Goal: Task Accomplishment & Management: Manage account settings

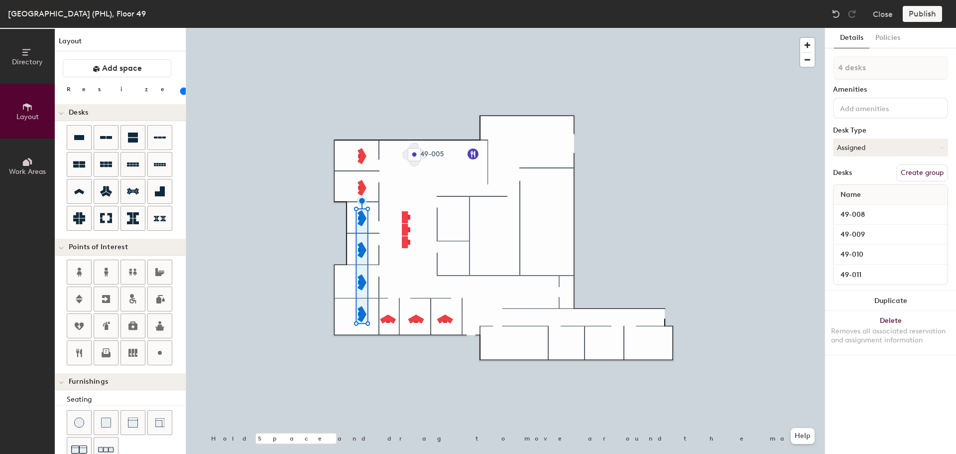
click at [879, 299] on button "Duplicate" at bounding box center [890, 301] width 131 height 20
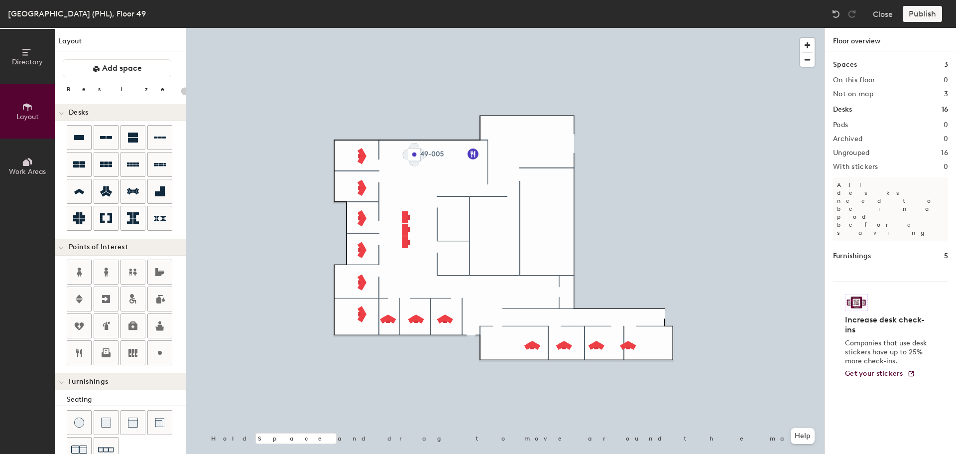
type input "100"
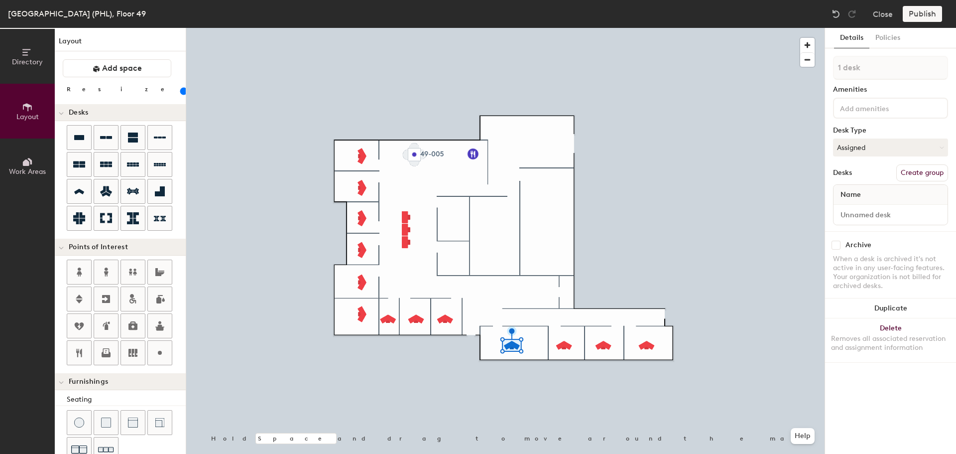
click at [854, 205] on div at bounding box center [891, 215] width 114 height 20
click at [852, 214] on input at bounding box center [891, 215] width 110 height 14
type input "49-015"
click at [850, 216] on input at bounding box center [891, 215] width 110 height 14
type input "1"
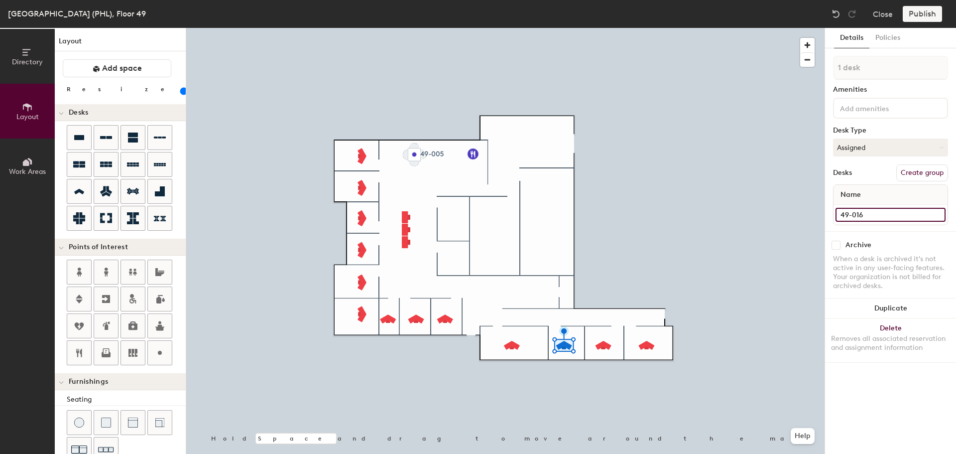
type input "49-016"
click at [868, 215] on input at bounding box center [891, 215] width 110 height 14
type input "49-013"
click at [866, 217] on input at bounding box center [891, 215] width 110 height 14
type input "49-012"
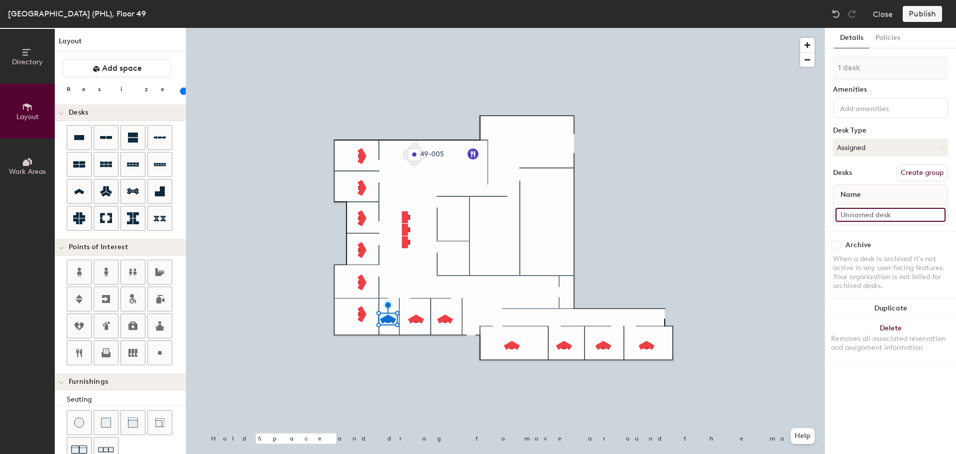
click at [879, 214] on input at bounding box center [891, 215] width 110 height 14
type input "49-011"
click at [894, 342] on div "Removes all associated reservation and assignment information" at bounding box center [890, 343] width 119 height 18
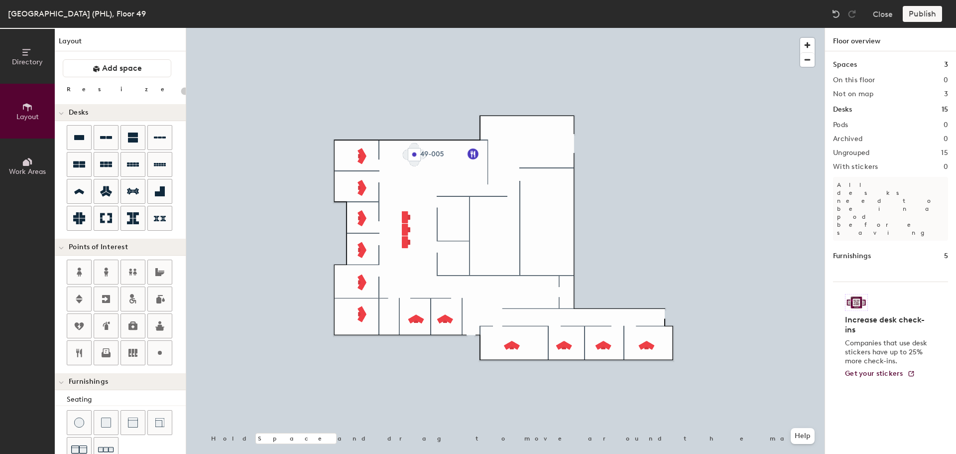
click at [364, 28] on div at bounding box center [505, 28] width 638 height 0
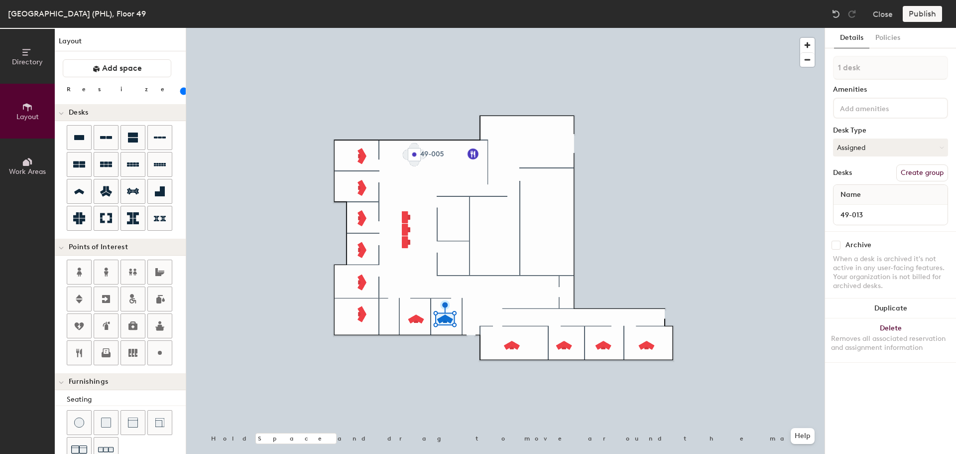
click at [158, 324] on icon at bounding box center [160, 326] width 12 height 12
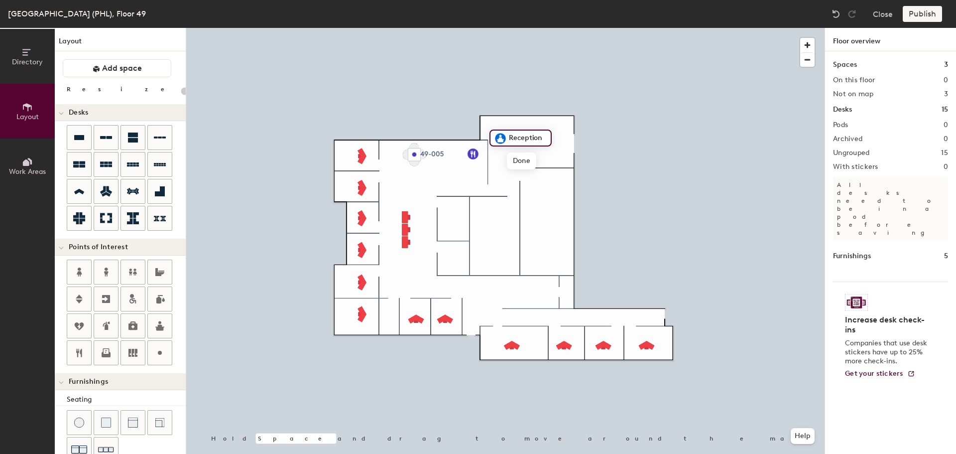
type input "20"
type input "49-000 Reception"
click at [77, 137] on icon at bounding box center [79, 137] width 10 height 5
click at [73, 133] on icon at bounding box center [79, 137] width 12 height 12
type input "120"
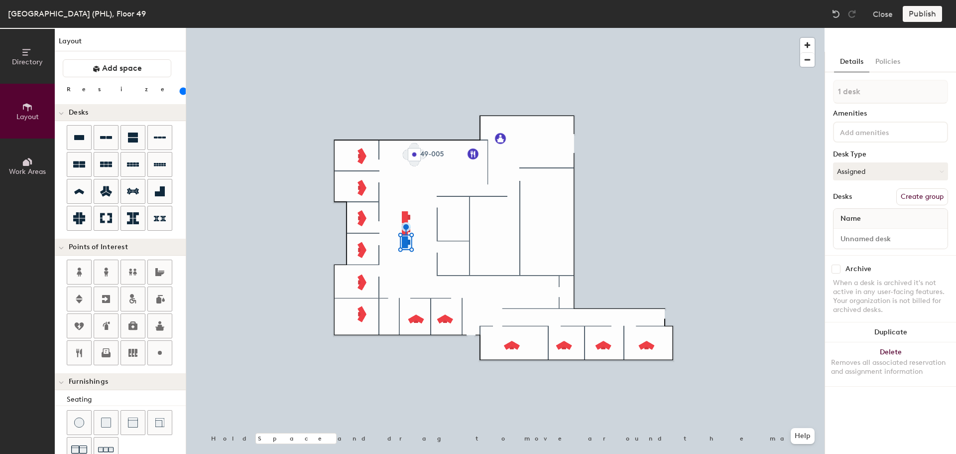
click at [925, 337] on button "Duplicate" at bounding box center [890, 332] width 131 height 20
click at [864, 243] on input at bounding box center [891, 239] width 110 height 14
type input "49-022"
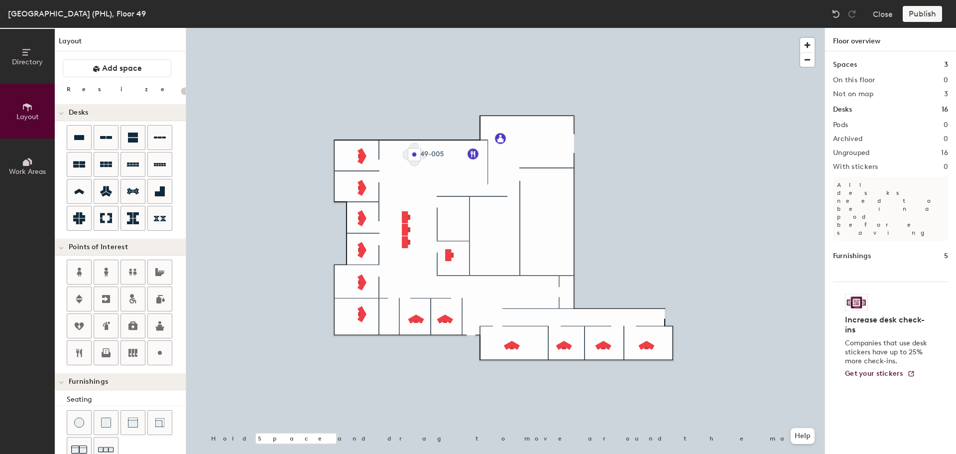
type input "120"
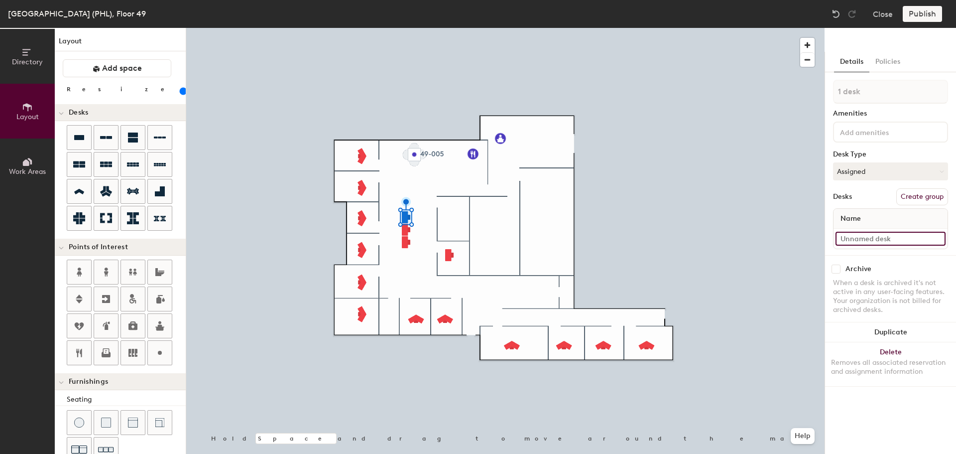
click at [875, 240] on input at bounding box center [891, 239] width 110 height 14
type input "49-23A"
click at [865, 240] on input at bounding box center [891, 239] width 110 height 14
type input "49-23B"
click at [893, 238] on input at bounding box center [891, 239] width 110 height 14
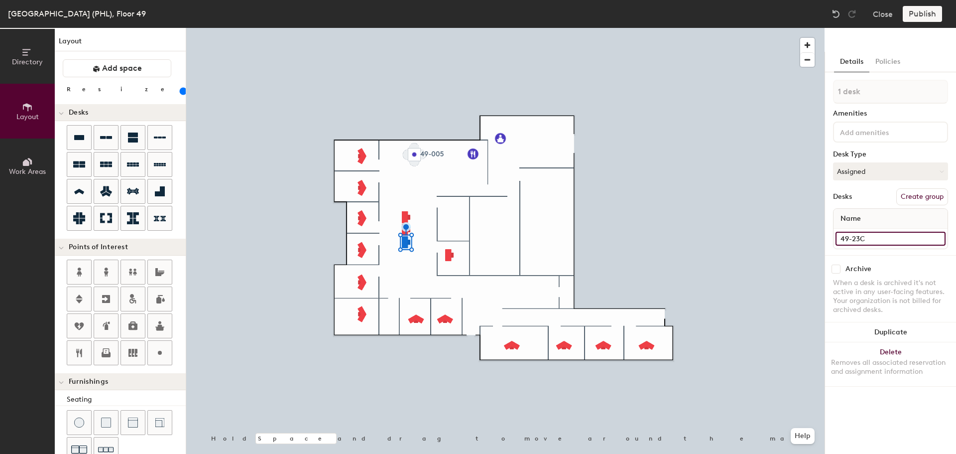
type input "49-23C"
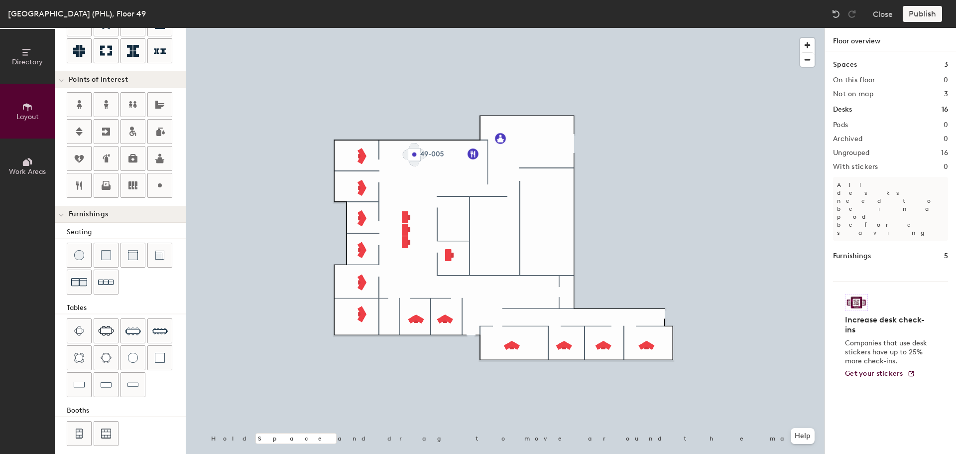
scroll to position [175, 0]
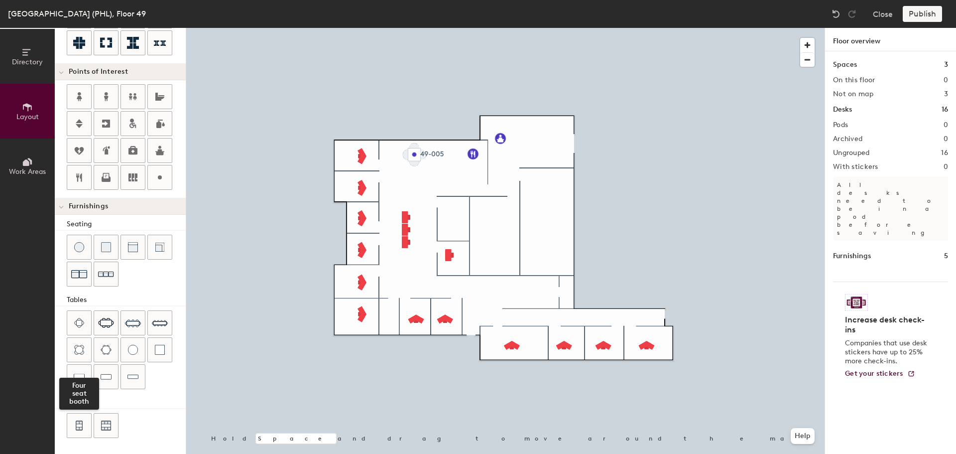
click at [78, 422] on img at bounding box center [79, 425] width 9 height 10
click at [81, 420] on img at bounding box center [79, 425] width 9 height 10
click at [72, 424] on div at bounding box center [79, 425] width 24 height 24
click at [153, 181] on div at bounding box center [160, 177] width 24 height 24
type input "20"
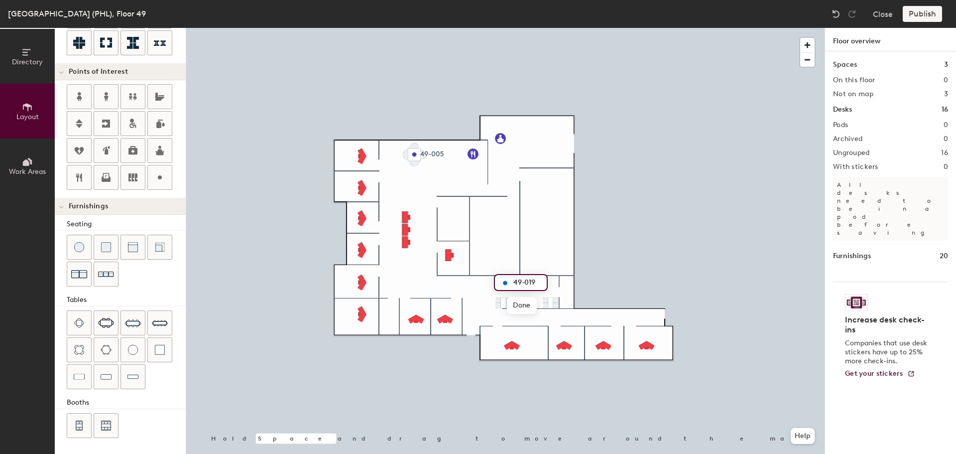
type input "49-019"
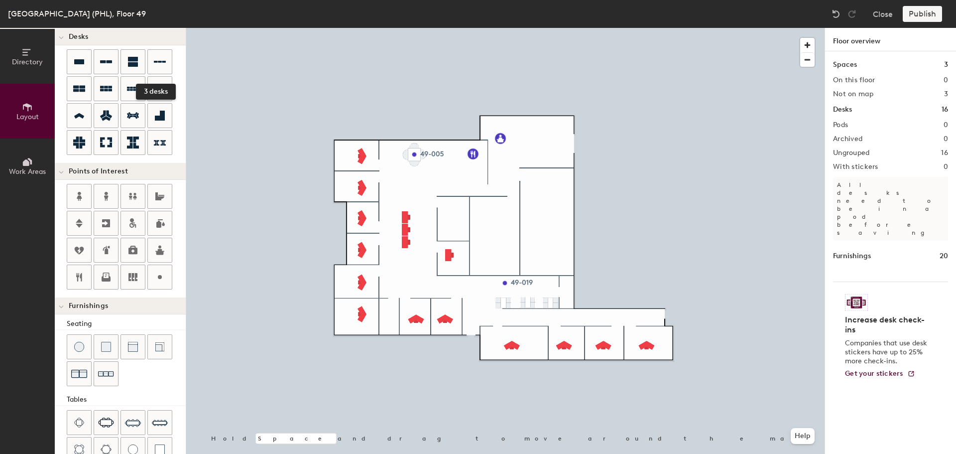
click at [155, 66] on icon at bounding box center [160, 62] width 12 height 12
type input "100"
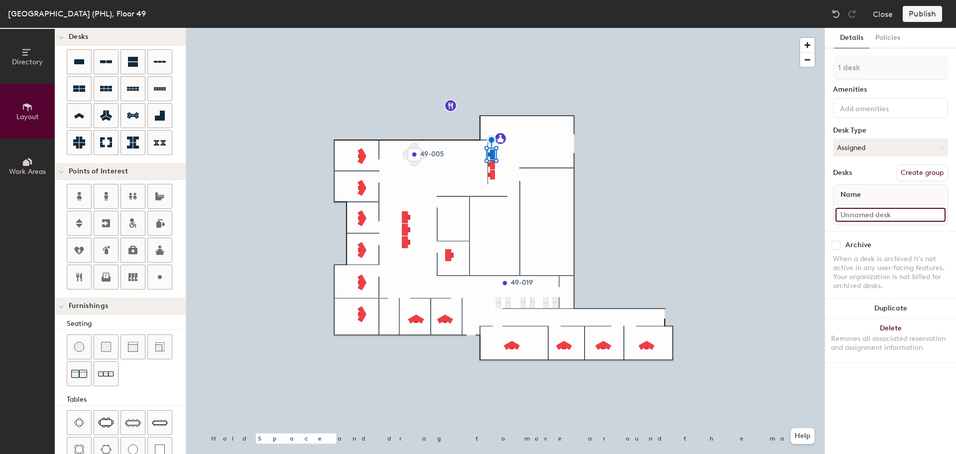
click at [867, 214] on input at bounding box center [891, 215] width 110 height 14
type input "4-01A"
click at [865, 214] on input at bounding box center [891, 215] width 110 height 14
type input "4-01B"
click at [898, 218] on input at bounding box center [891, 215] width 110 height 14
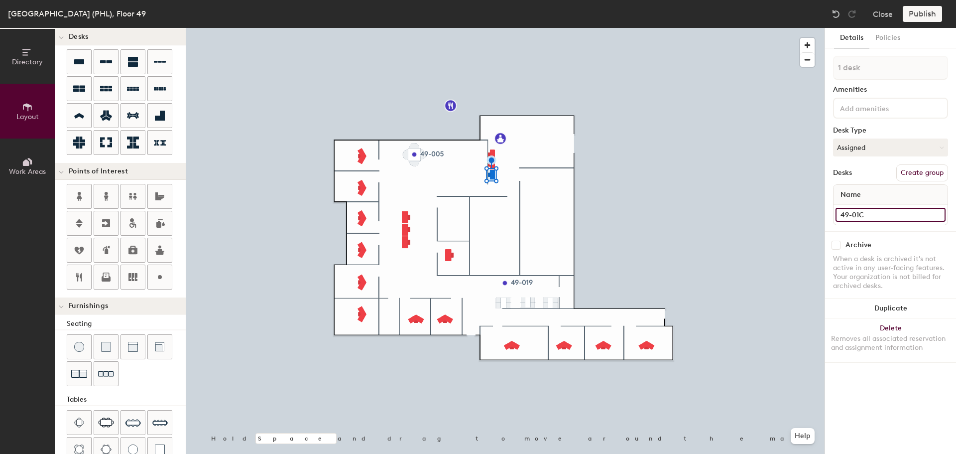
type input "49-01C"
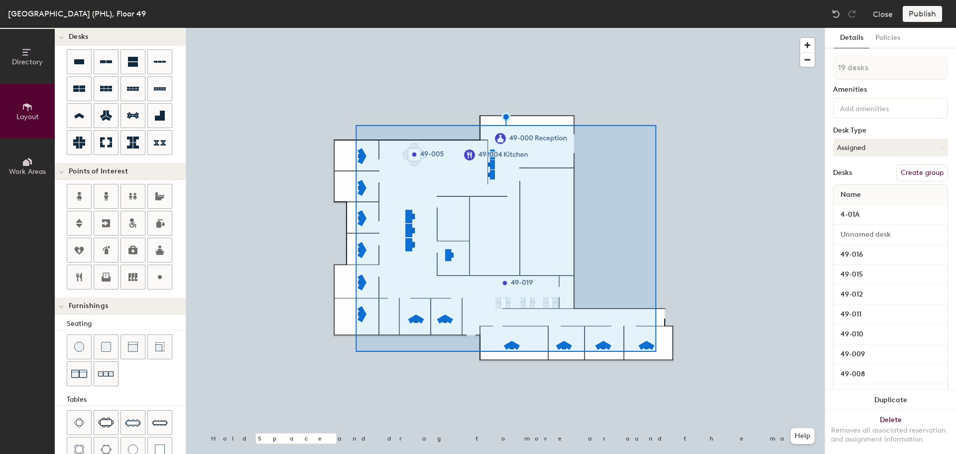
click at [914, 178] on button "Create group" at bounding box center [922, 172] width 52 height 17
type input "20"
click at [791, 64] on div "Directory Layout Work Areas Layout Add space Resize Desks Points of Interest Fu…" at bounding box center [478, 241] width 956 height 426
type input "O"
type input "20"
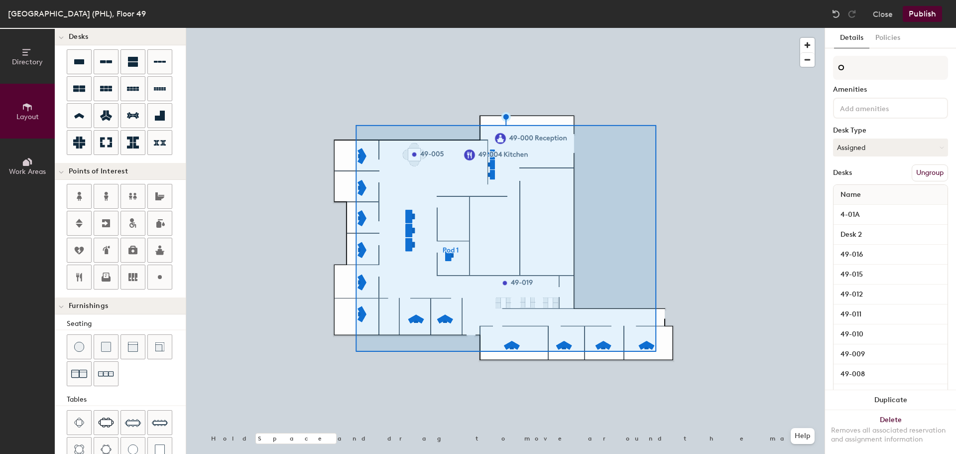
type input "Of"
type input "20"
type input "Office"
type input "20"
type input "Offices"
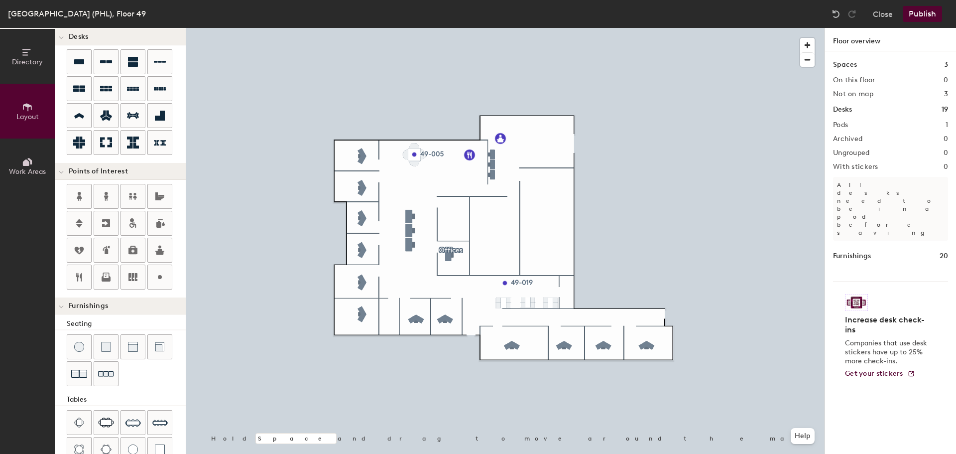
type input "20"
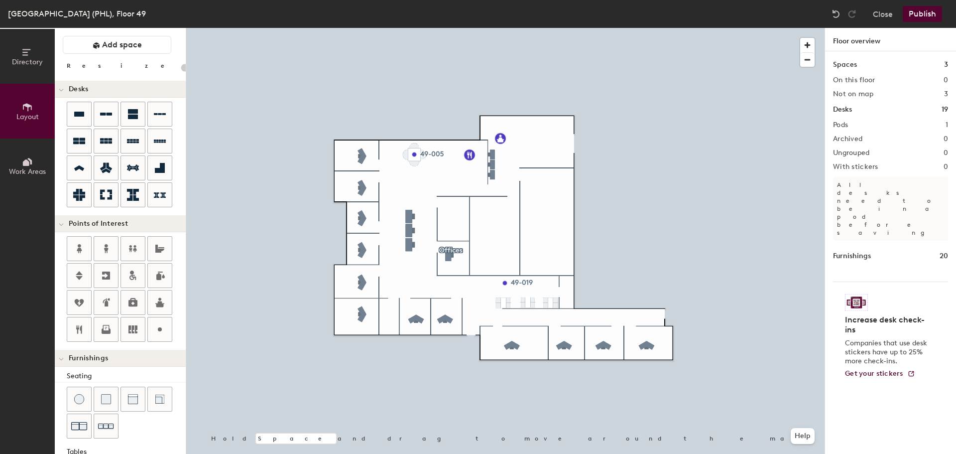
scroll to position [0, 0]
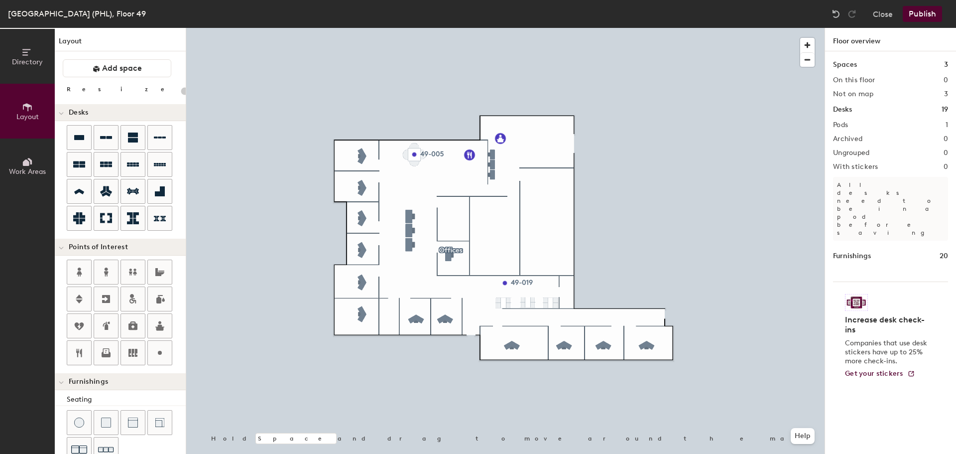
click at [24, 57] on icon at bounding box center [27, 52] width 11 height 11
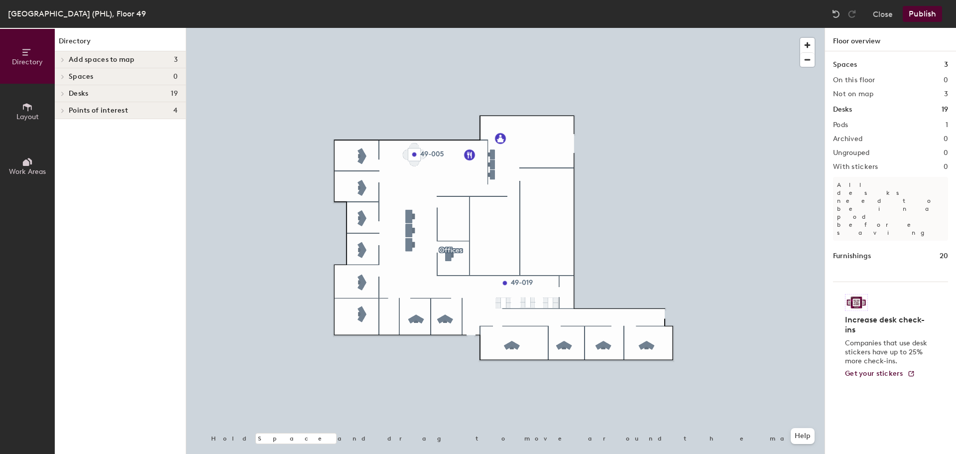
click at [65, 57] on span at bounding box center [62, 59] width 8 height 5
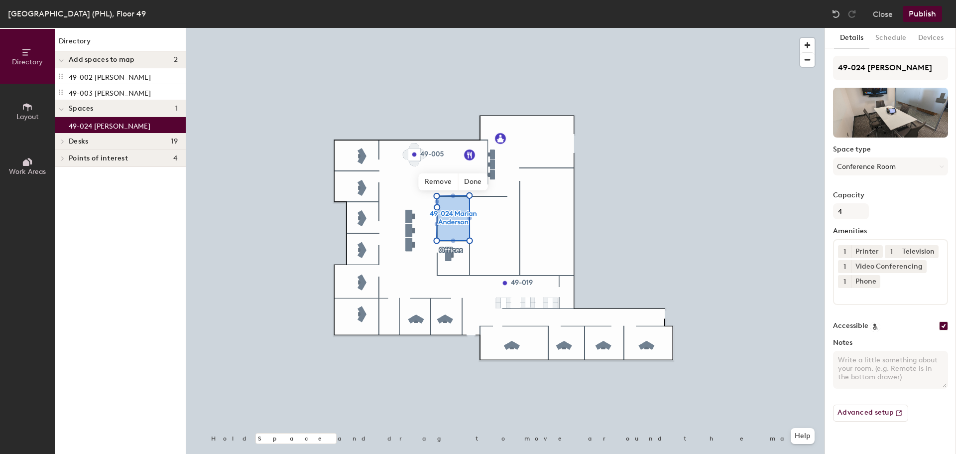
click at [473, 179] on span "Done" at bounding box center [472, 181] width 29 height 17
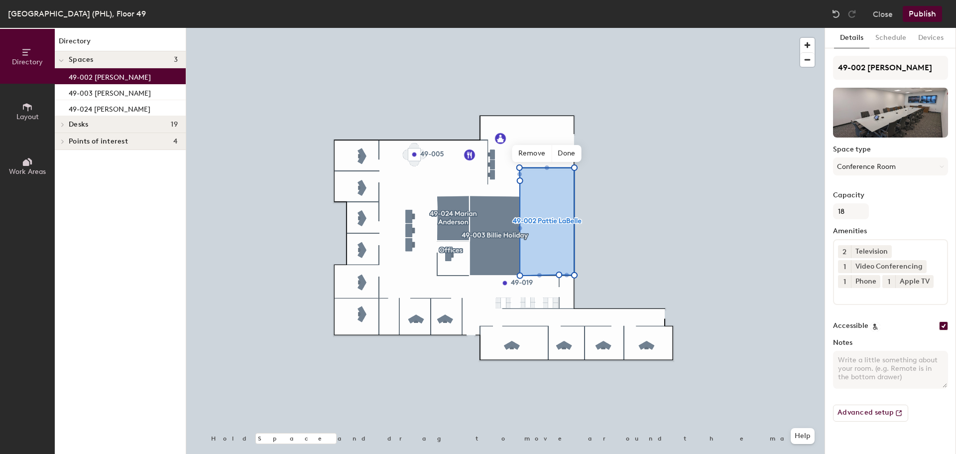
click at [570, 152] on span "Done" at bounding box center [566, 153] width 29 height 17
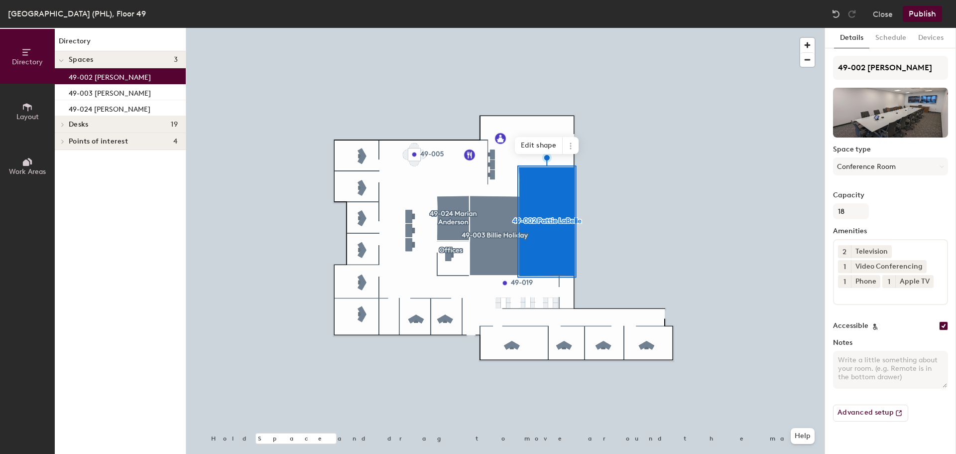
click at [920, 15] on button "Publish" at bounding box center [922, 14] width 39 height 16
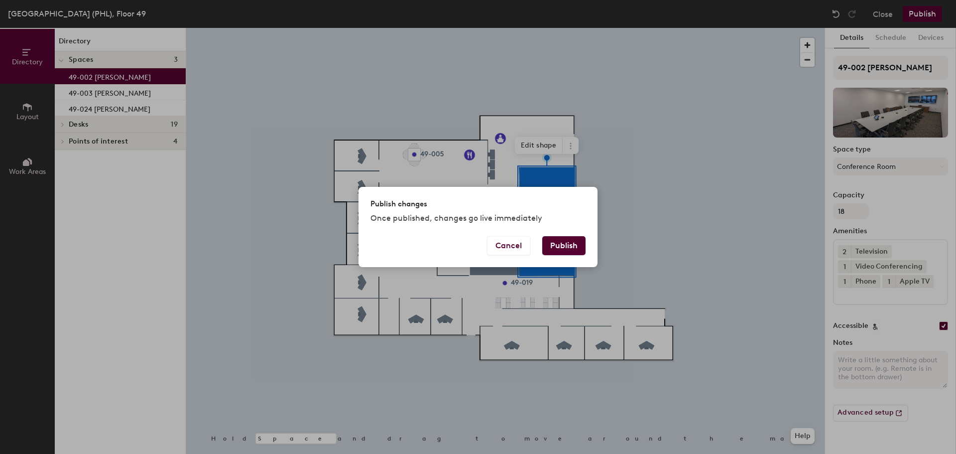
click at [563, 249] on button "Publish" at bounding box center [563, 245] width 43 height 19
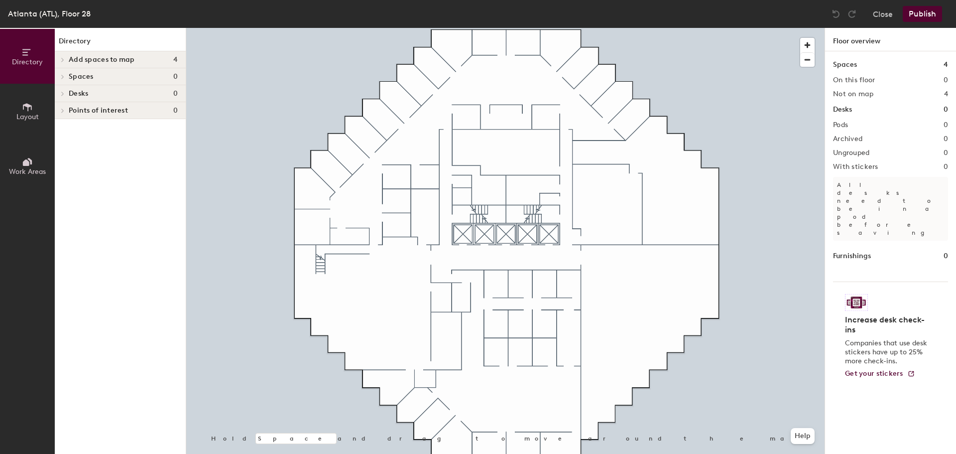
click at [28, 109] on icon at bounding box center [27, 107] width 9 height 8
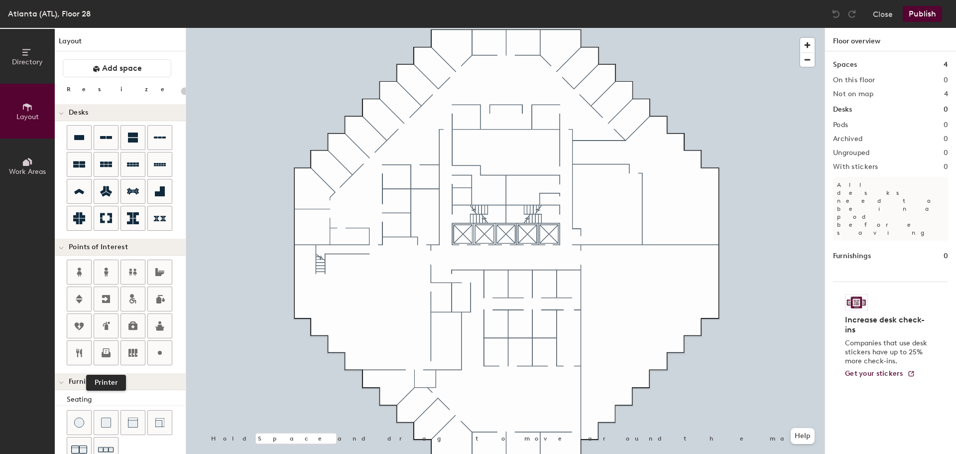
click at [106, 351] on icon at bounding box center [106, 353] width 12 height 12
type input "20"
type input "28-031 Copier"
click at [530, 28] on div at bounding box center [505, 28] width 638 height 0
click at [155, 267] on icon at bounding box center [160, 272] width 12 height 12
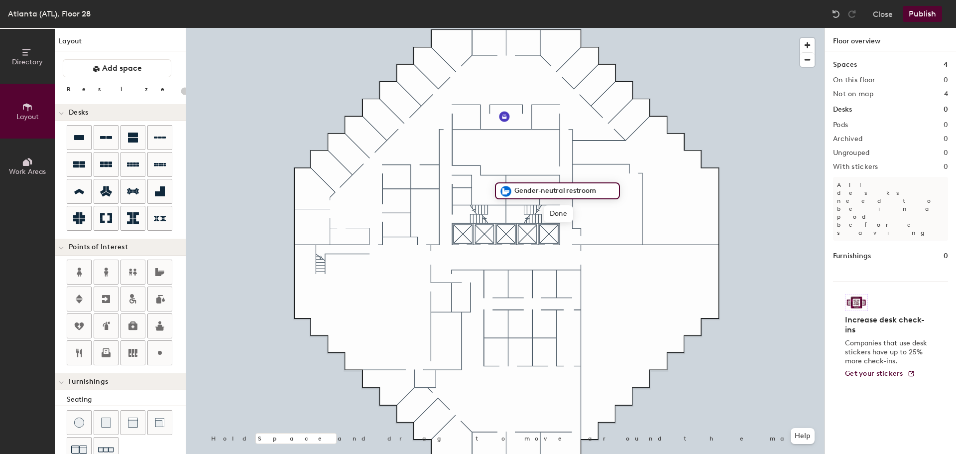
type input "20"
type input "Restrooms"
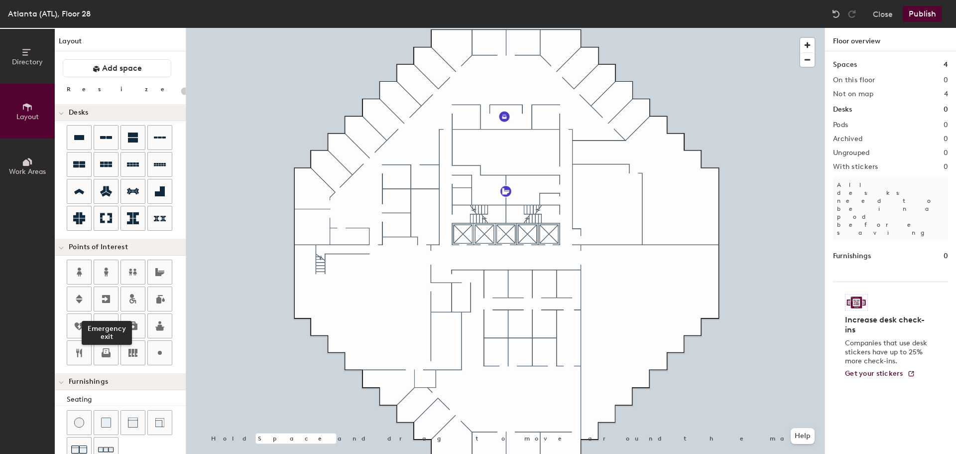
click at [102, 298] on icon at bounding box center [106, 299] width 8 height 8
click at [108, 300] on icon at bounding box center [106, 299] width 8 height 8
type input "20"
type input "Stairs"
click at [535, 236] on span "Edit" at bounding box center [537, 236] width 26 height 17
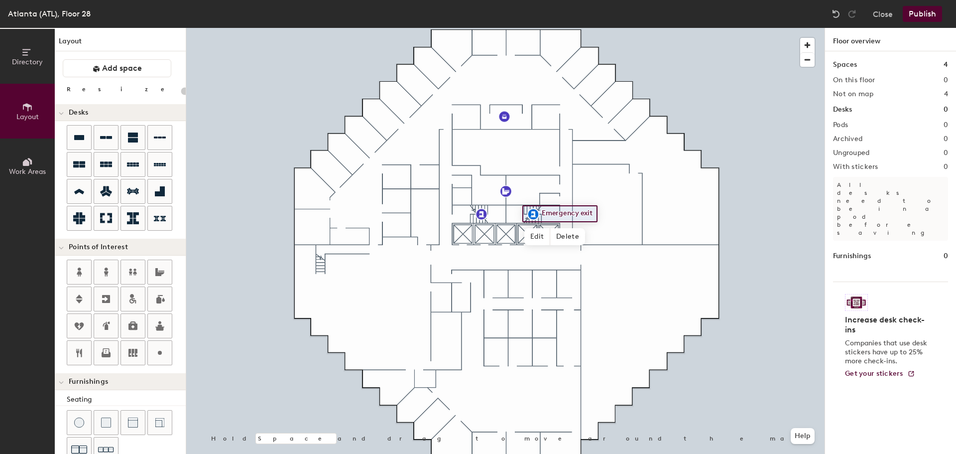
type input "20"
type input "Stairs"
click at [536, 28] on div at bounding box center [505, 28] width 638 height 0
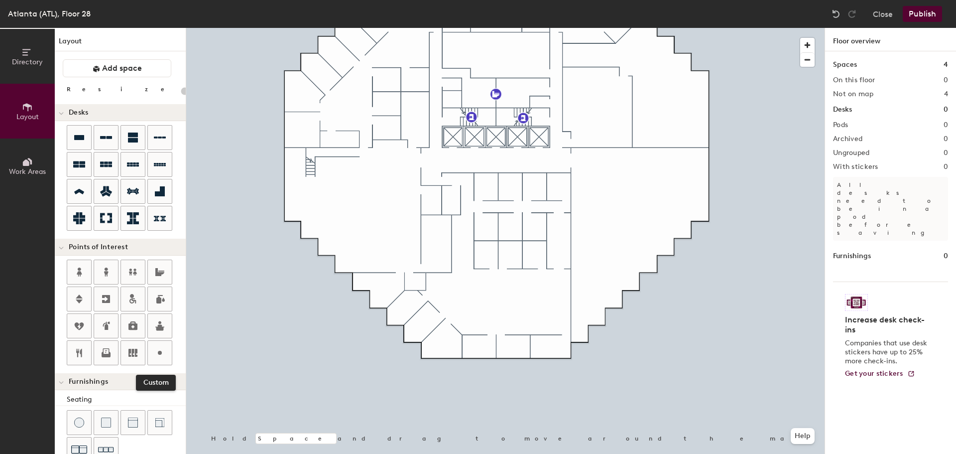
click at [159, 351] on icon at bounding box center [160, 353] width 12 height 12
type input "20"
type input "Gender Neutral Shower"
click at [450, 224] on span "Edit" at bounding box center [455, 220] width 26 height 17
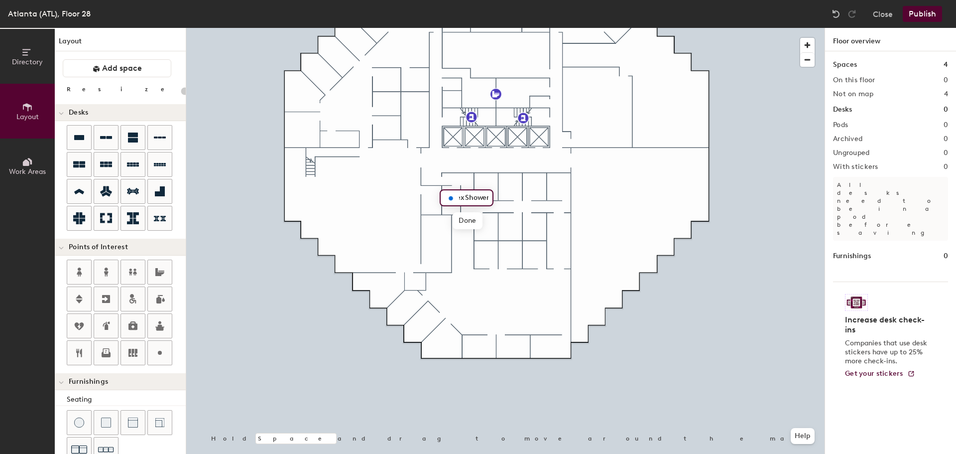
type input "Unisex Shower"
click at [79, 349] on icon at bounding box center [79, 353] width 6 height 8
type input "20"
type input "28-001 Pantry"
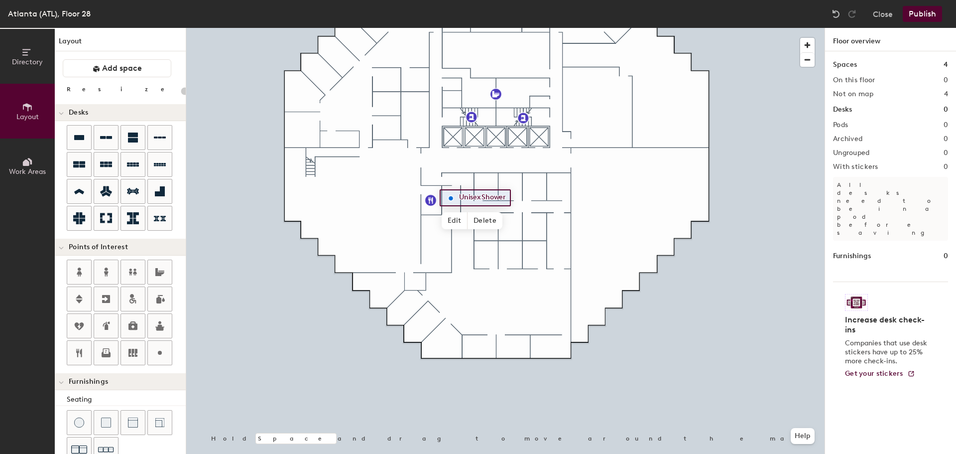
type input "20"
click at [457, 219] on span "Edit" at bounding box center [455, 220] width 26 height 17
click at [460, 197] on input "Unisex Shower" at bounding box center [486, 198] width 58 height 14
type input "28-040Unisex Shower"
click at [159, 354] on circle at bounding box center [160, 353] width 4 height 4
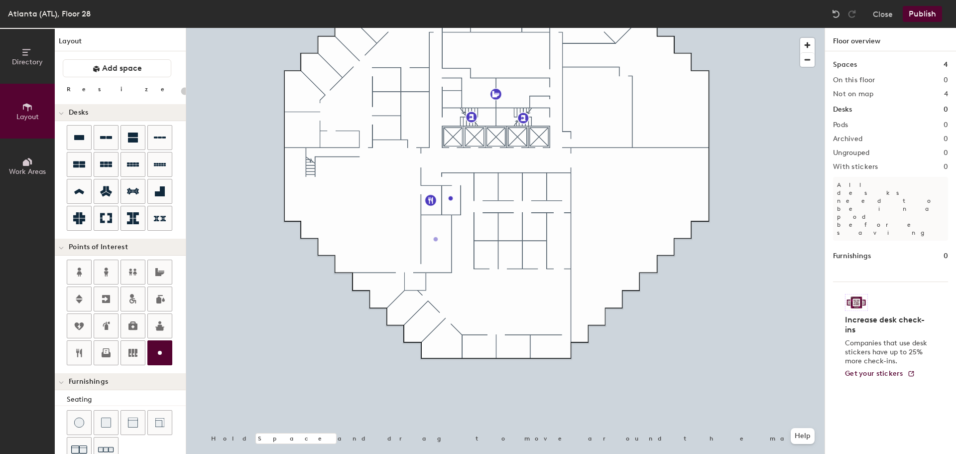
click at [436, 239] on div "Directory Layout Work Areas Layout Add space Resize Desks Points of Interest Fu…" at bounding box center [478, 241] width 956 height 426
type input "20"
type input "28-002 Storage"
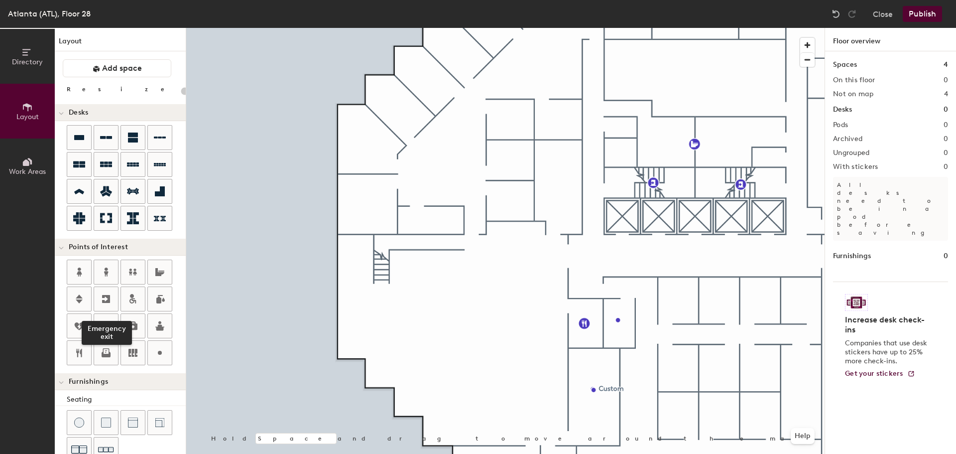
click at [103, 298] on icon at bounding box center [106, 299] width 8 height 8
type input "20"
type input "Stairs"
click at [79, 298] on icon at bounding box center [79, 298] width 7 height 9
type input "20"
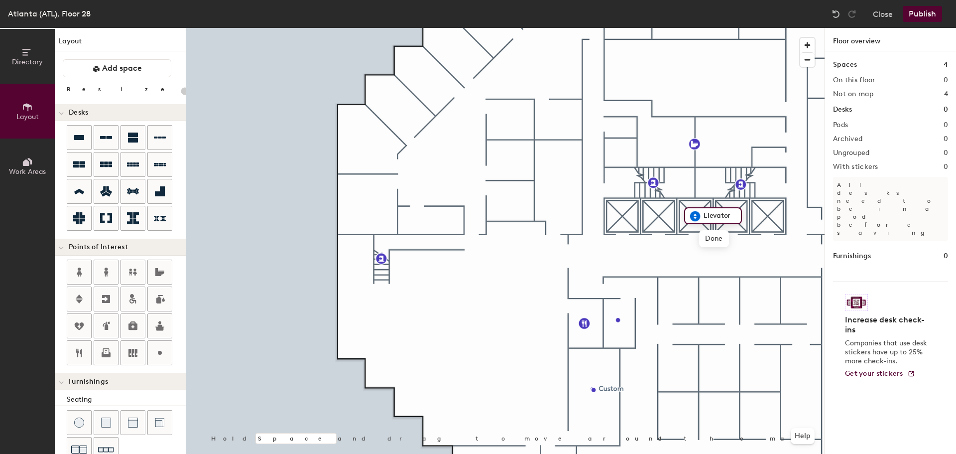
click at [730, 216] on input "Elevator" at bounding box center [719, 216] width 36 height 14
type input "Elevators"
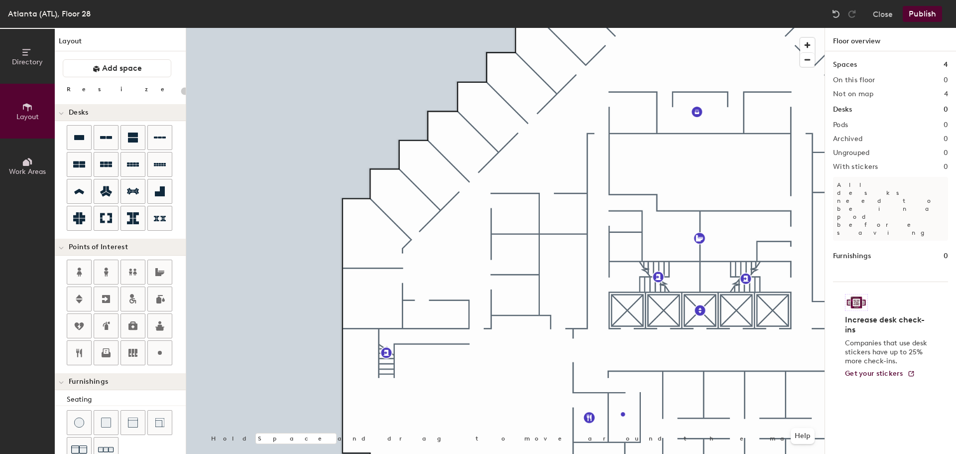
click at [560, 212] on div "Directory Layout Work Areas Layout Add space Resize Desks Points of Interest Fu…" at bounding box center [478, 241] width 956 height 426
click at [564, 212] on div "Directory Layout Work Areas Layout Add space Resize Desks Points of Interest Fu…" at bounding box center [478, 241] width 956 height 426
type input "20"
type input "0"
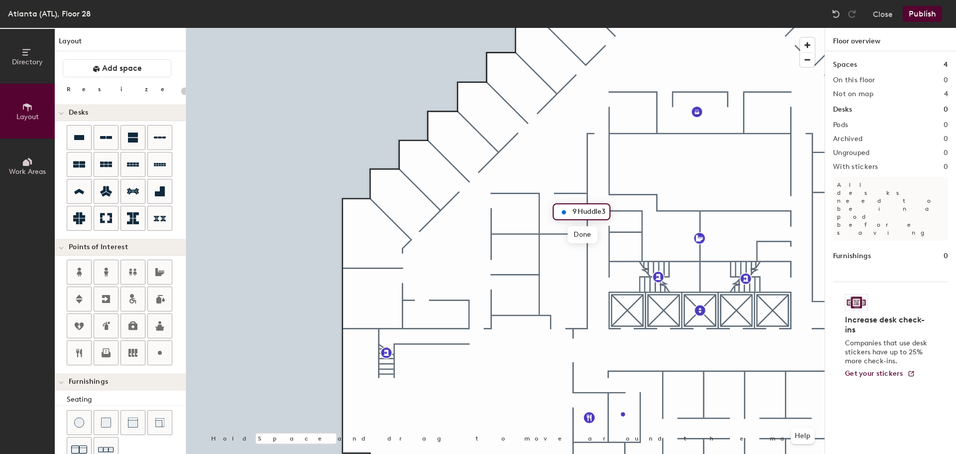
type input "28-009 Huddle3"
click at [570, 229] on span "Edit" at bounding box center [568, 234] width 26 height 17
click at [629, 208] on input "28-009 Huddle3" at bounding box center [601, 212] width 63 height 14
type input "28-009 Huddle"
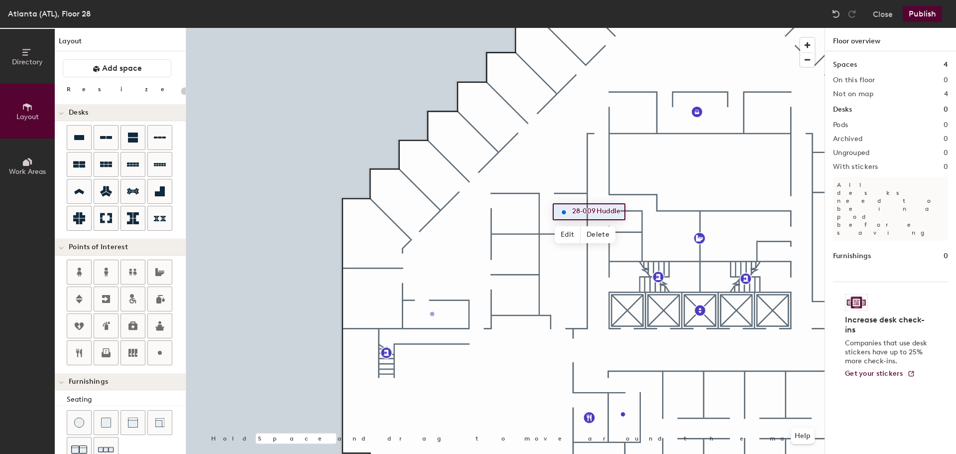
click at [435, 314] on div "Directory Layout Work Areas Layout Add space Resize Desks Points of Interest Fu…" at bounding box center [478, 241] width 956 height 426
type input "20"
type input "28-014 Copier"
click at [78, 139] on icon at bounding box center [79, 137] width 10 height 5
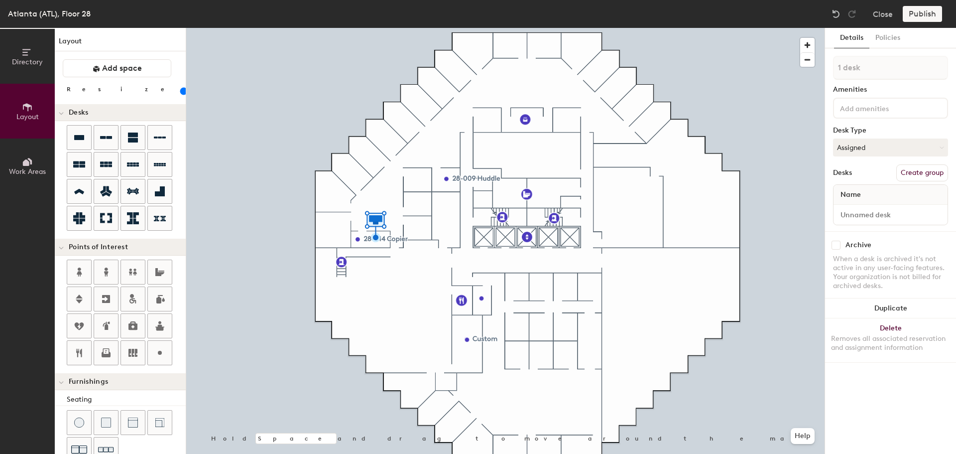
click at [898, 312] on button "Duplicate" at bounding box center [890, 308] width 131 height 20
click at [898, 310] on button "Duplicate" at bounding box center [890, 308] width 131 height 20
click at [857, 313] on button "Duplicate" at bounding box center [890, 308] width 131 height 20
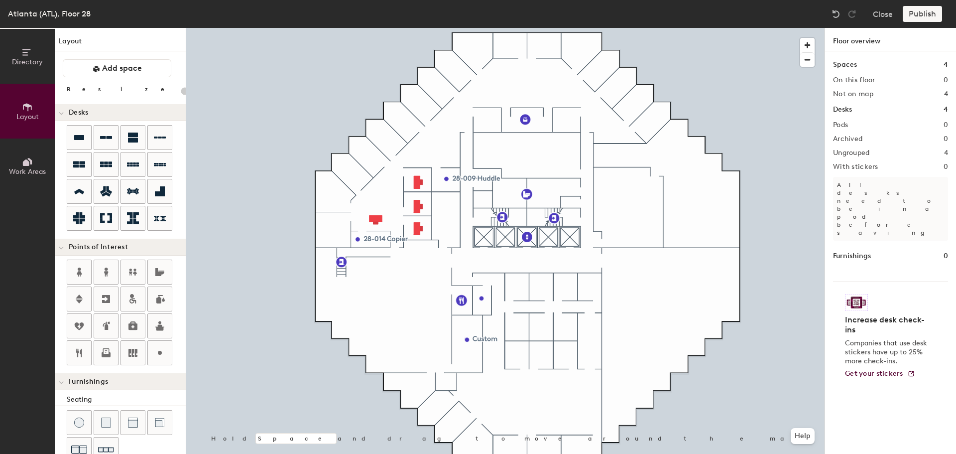
click at [82, 189] on icon at bounding box center [79, 191] width 12 height 11
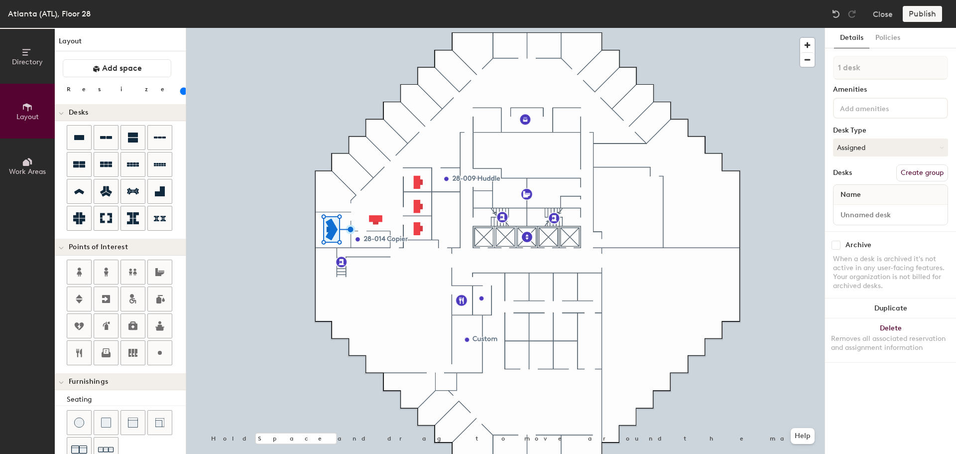
click at [910, 307] on button "Duplicate" at bounding box center [890, 308] width 131 height 20
click at [884, 303] on button "Duplicate" at bounding box center [890, 308] width 131 height 20
click at [890, 310] on button "Duplicate" at bounding box center [890, 308] width 131 height 20
click at [890, 311] on button "Duplicate" at bounding box center [890, 308] width 131 height 20
click at [432, 28] on div at bounding box center [505, 28] width 638 height 0
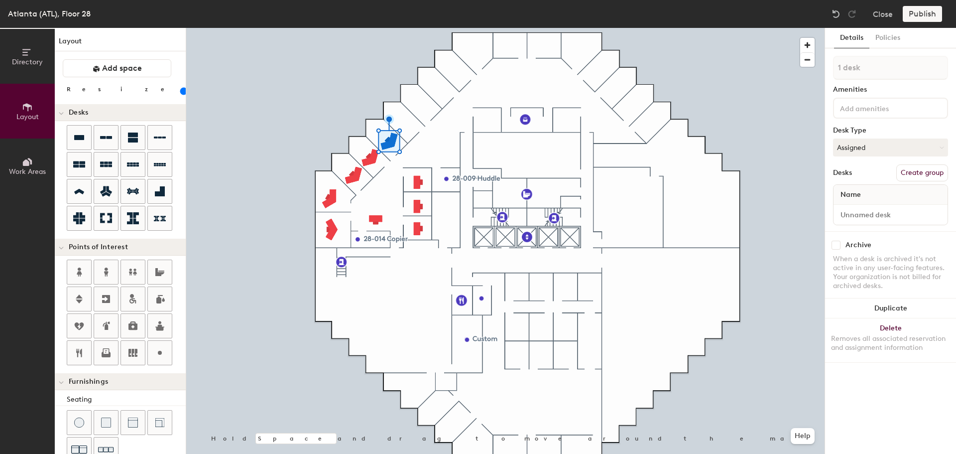
click at [889, 305] on button "Duplicate" at bounding box center [890, 308] width 131 height 20
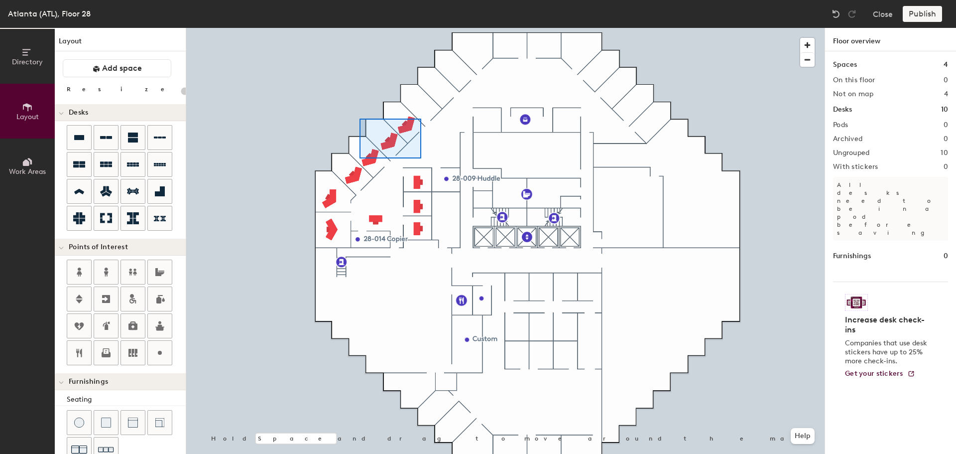
type input "100"
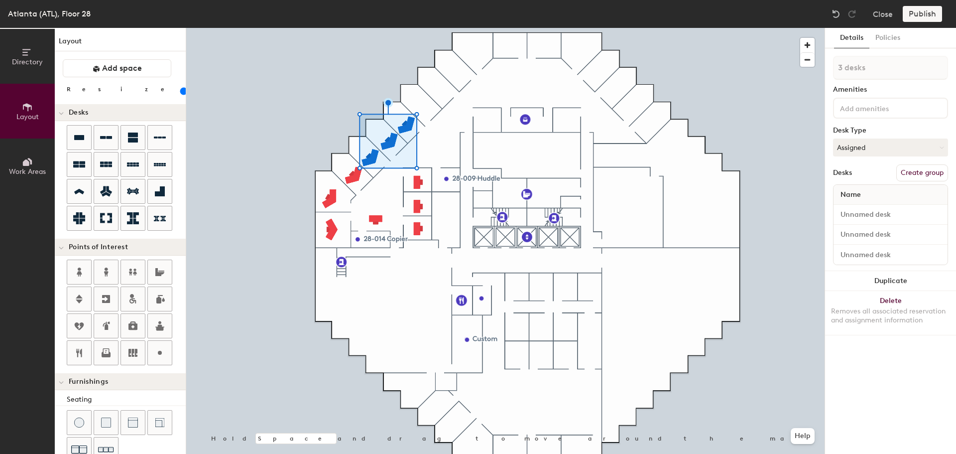
click at [882, 285] on button "Duplicate" at bounding box center [890, 281] width 131 height 20
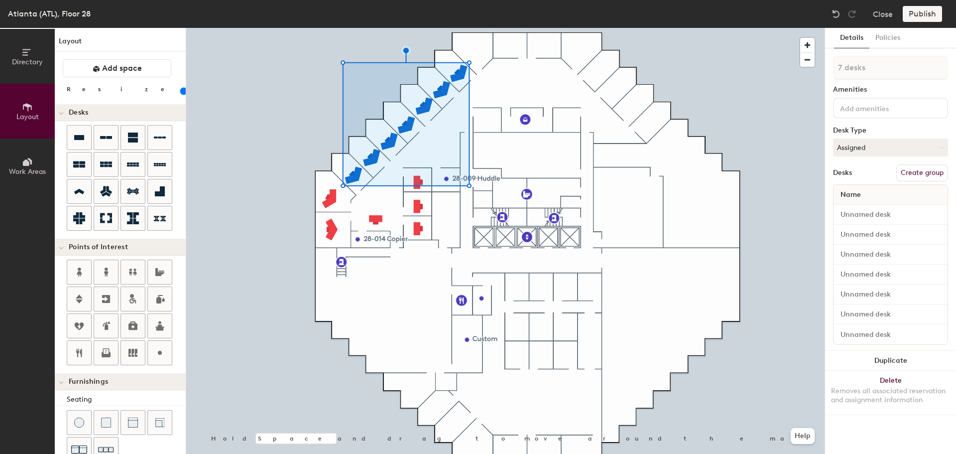
click at [895, 363] on button "Duplicate" at bounding box center [890, 361] width 131 height 20
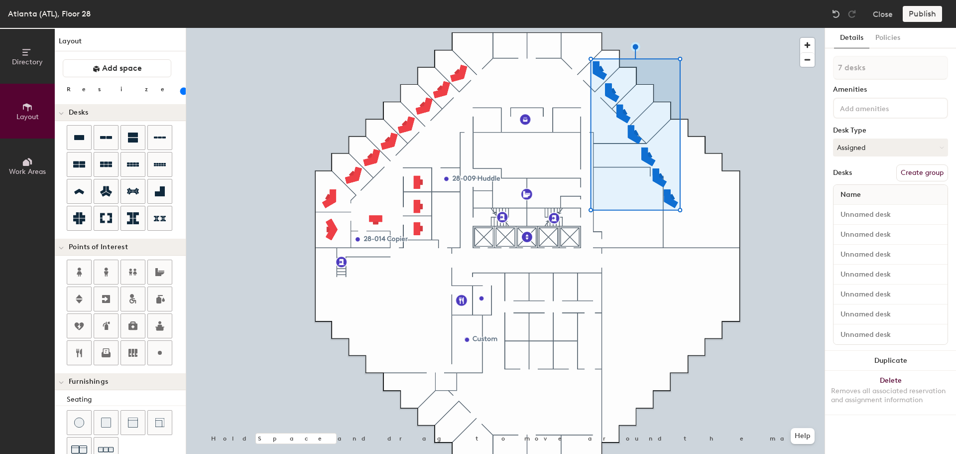
click at [888, 377] on button "Delete Removes all associated reservation and assignment information" at bounding box center [890, 393] width 131 height 44
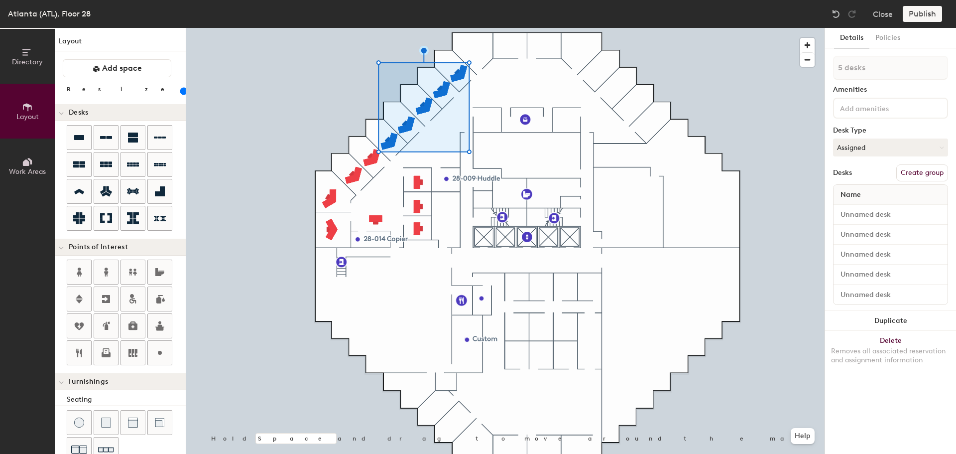
click at [889, 320] on button "Duplicate" at bounding box center [890, 321] width 131 height 20
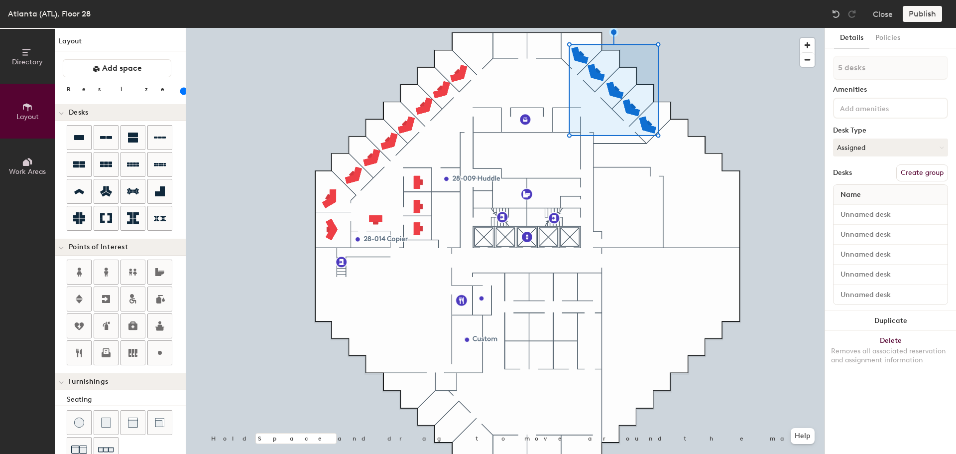
click at [882, 321] on button "Duplicate" at bounding box center [890, 321] width 131 height 20
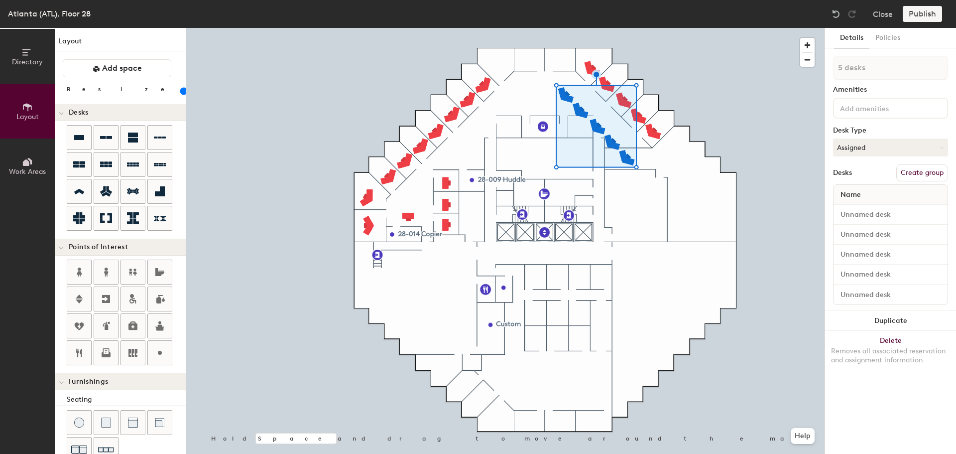
click at [902, 357] on div "Removes all associated reservation and assignment information" at bounding box center [890, 356] width 119 height 18
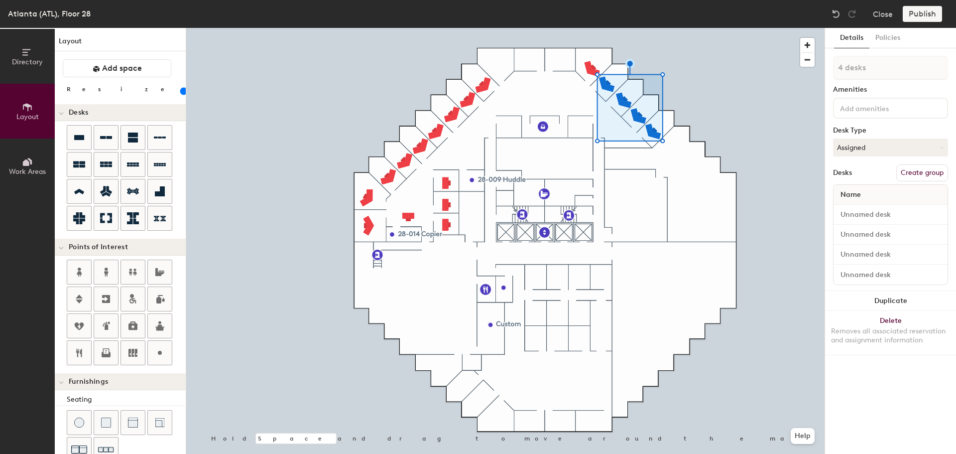
click at [893, 303] on button "Duplicate" at bounding box center [890, 301] width 131 height 20
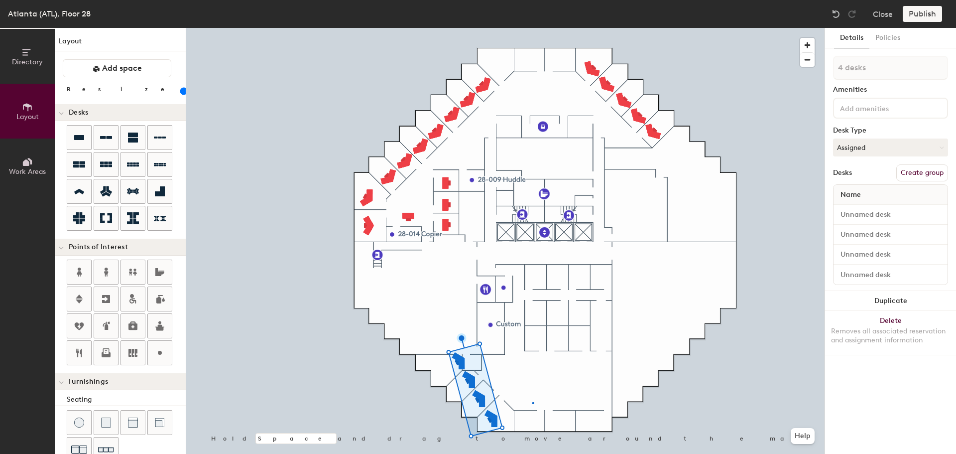
click at [532, 28] on div at bounding box center [505, 28] width 638 height 0
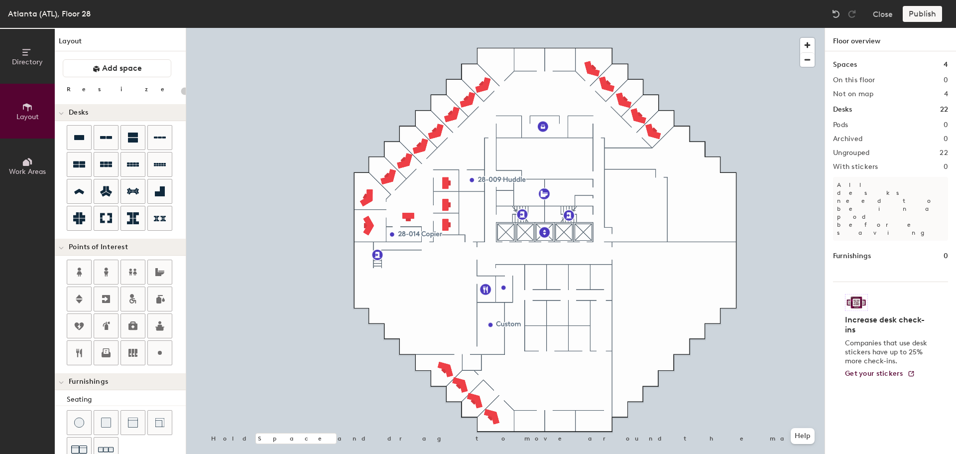
click at [82, 189] on icon at bounding box center [79, 191] width 12 height 11
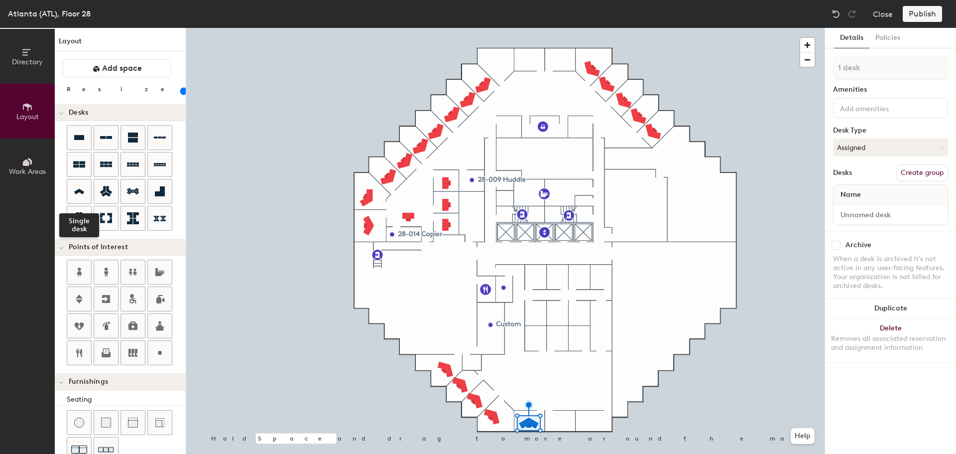
click at [80, 189] on icon at bounding box center [79, 191] width 10 height 5
click at [76, 187] on icon at bounding box center [79, 191] width 12 height 11
click at [378, 28] on div at bounding box center [505, 28] width 638 height 0
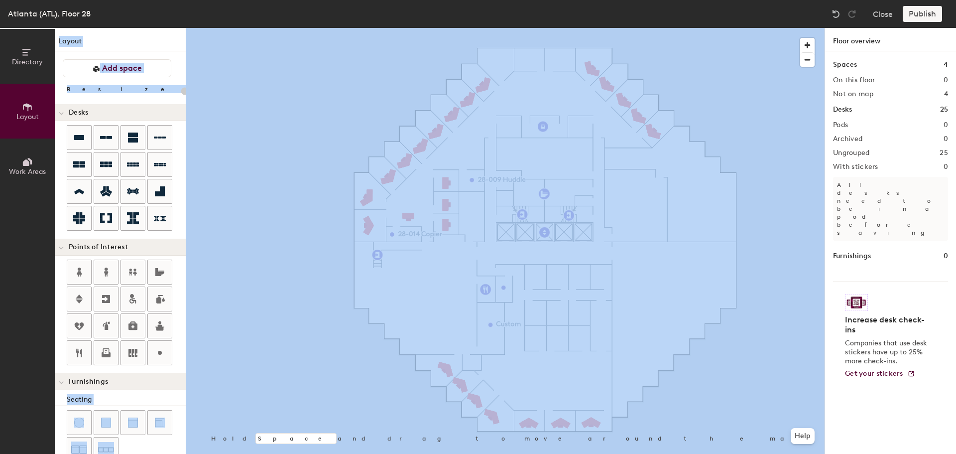
click at [412, 175] on div "Atlanta (ATL), Floor 28 Close Publish Directory Layout Work Areas Layout Add sp…" at bounding box center [478, 227] width 956 height 454
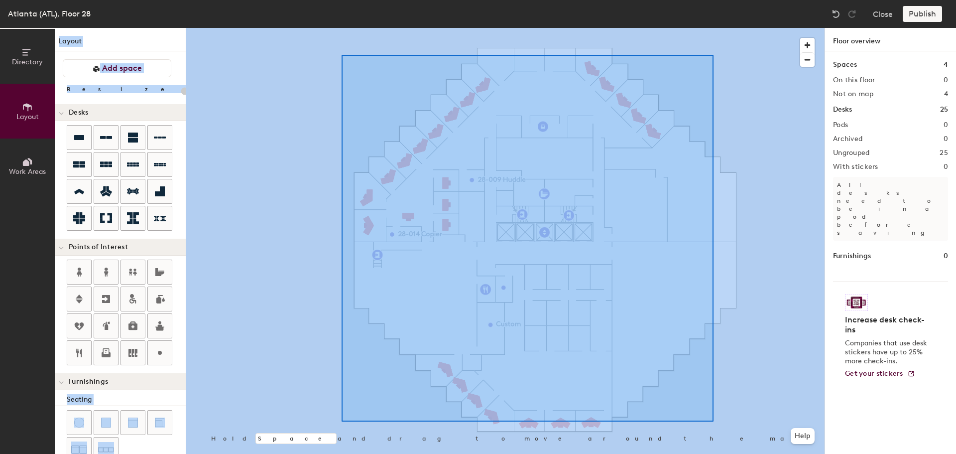
type input "100"
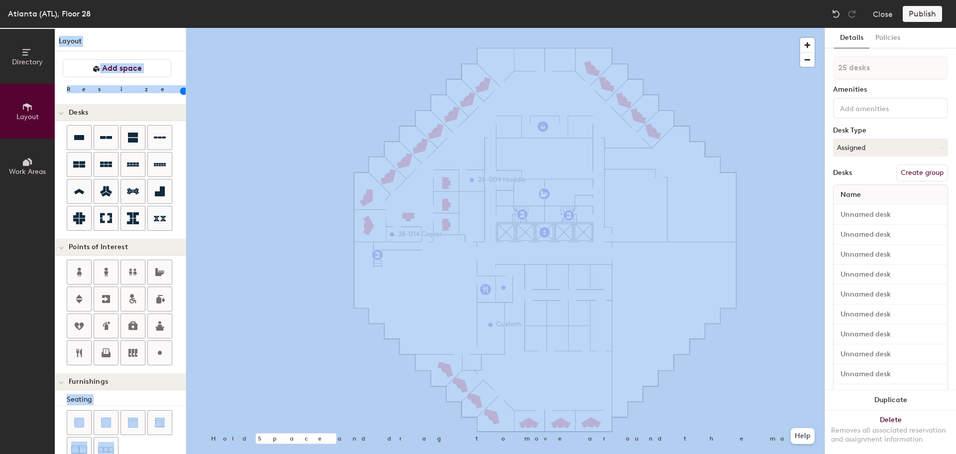
click at [913, 170] on button "Create group" at bounding box center [922, 172] width 52 height 17
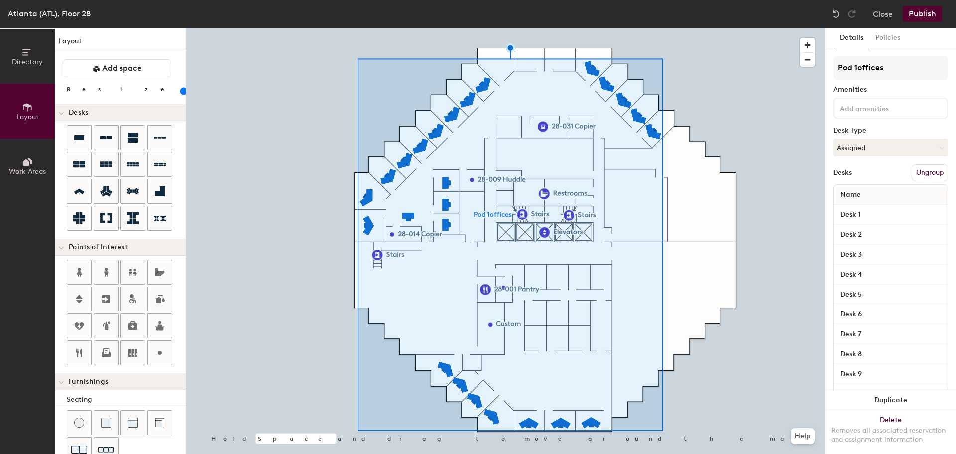
type input "Pod 1offices"
click at [915, 15] on button "Publish" at bounding box center [922, 14] width 39 height 16
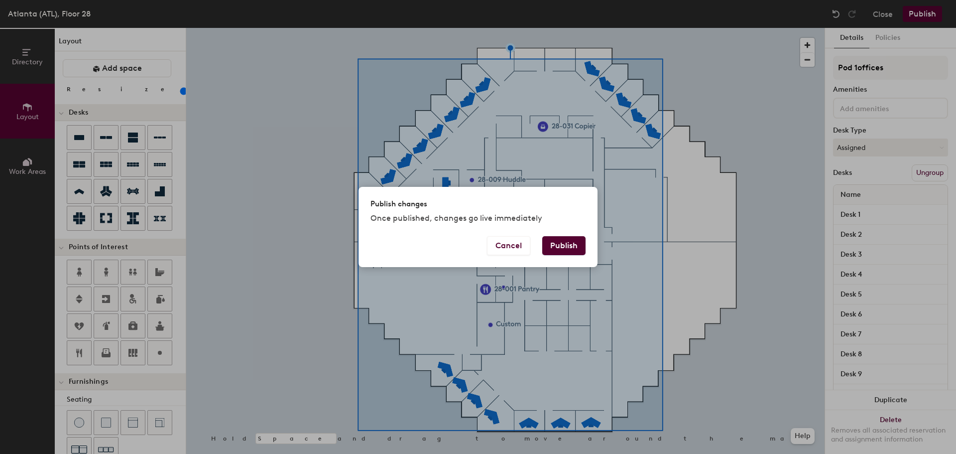
click at [561, 242] on button "Publish" at bounding box center [563, 245] width 43 height 19
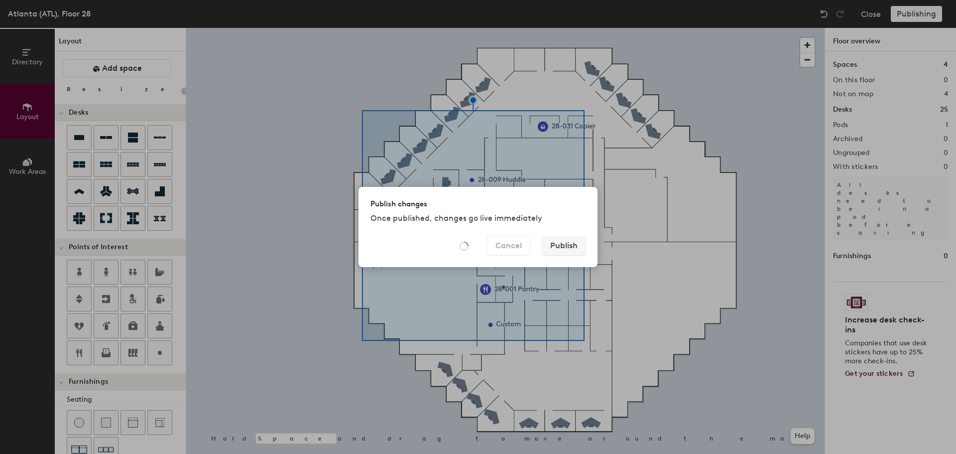
type input "20"
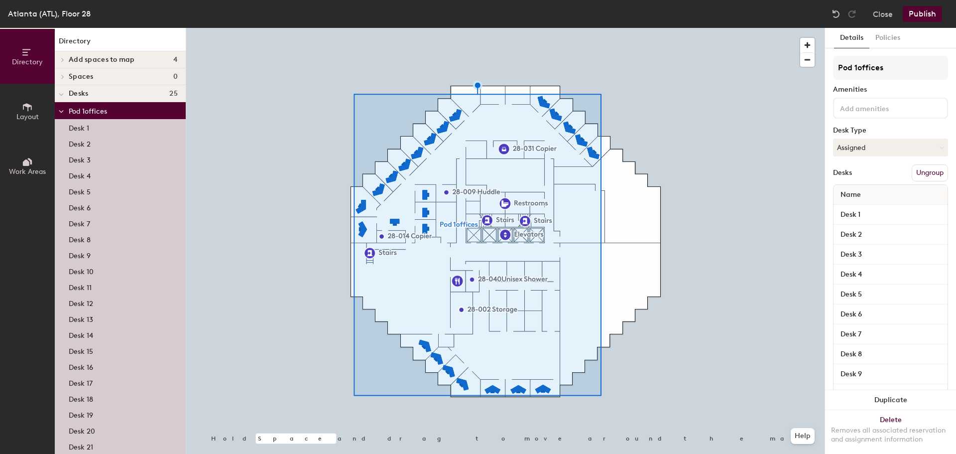
click at [934, 177] on button "Ungroup" at bounding box center [930, 172] width 36 height 17
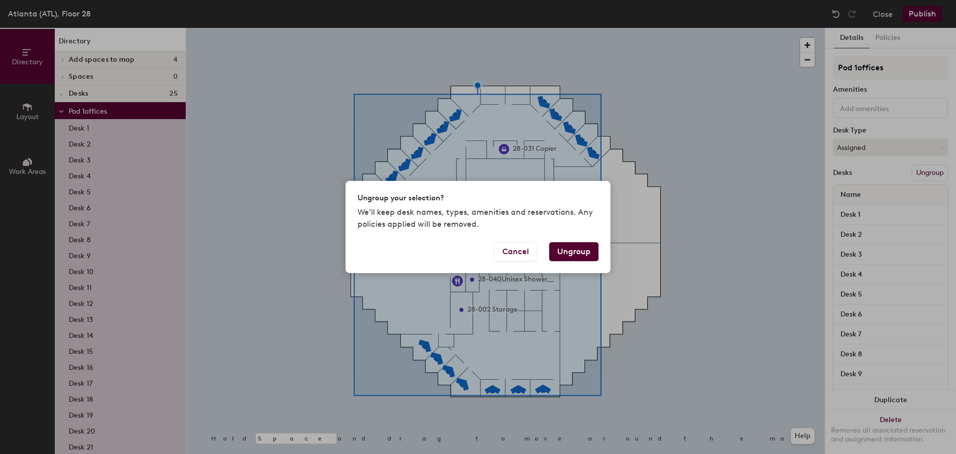
click at [571, 252] on button "Ungroup" at bounding box center [573, 251] width 49 height 19
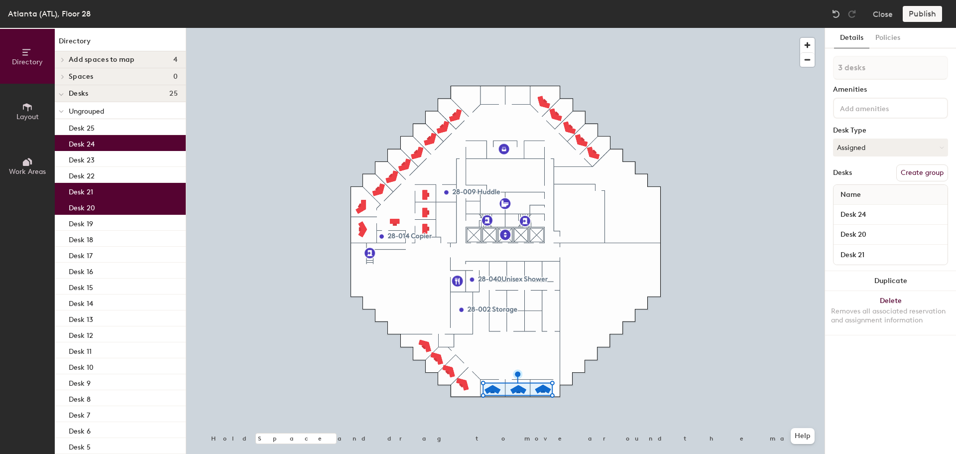
click at [856, 285] on button "Duplicate" at bounding box center [890, 281] width 131 height 20
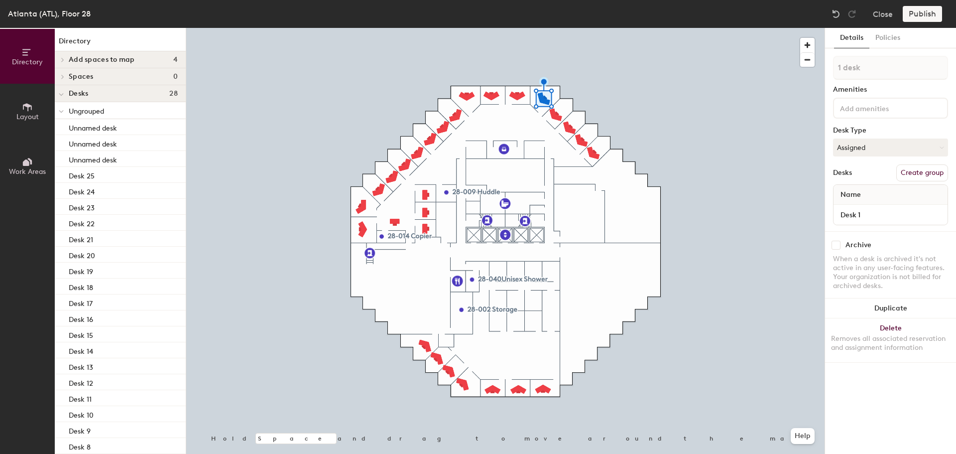
click at [592, 28] on div at bounding box center [505, 28] width 638 height 0
click at [595, 28] on div at bounding box center [505, 28] width 638 height 0
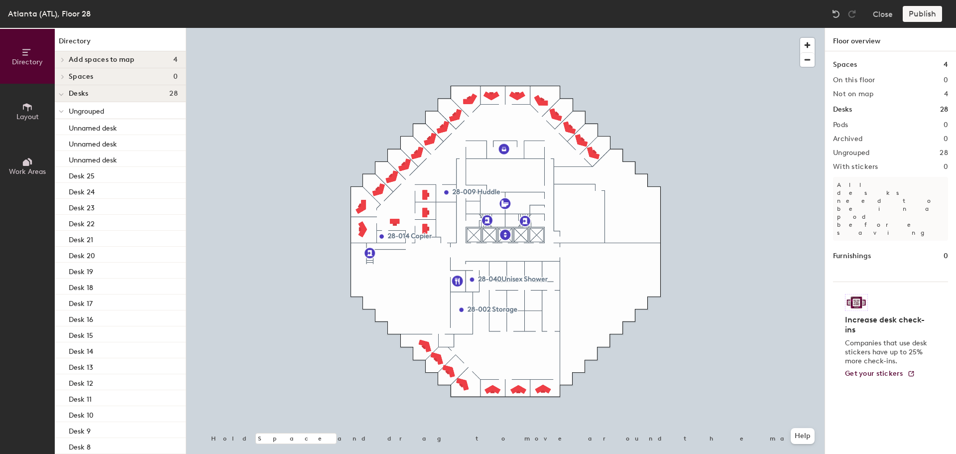
click at [466, 28] on div at bounding box center [505, 28] width 638 height 0
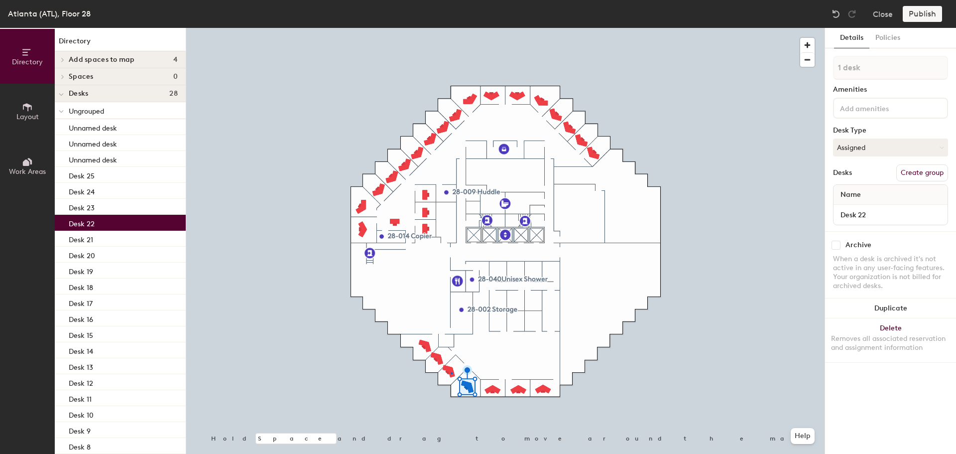
click at [451, 28] on div at bounding box center [505, 28] width 638 height 0
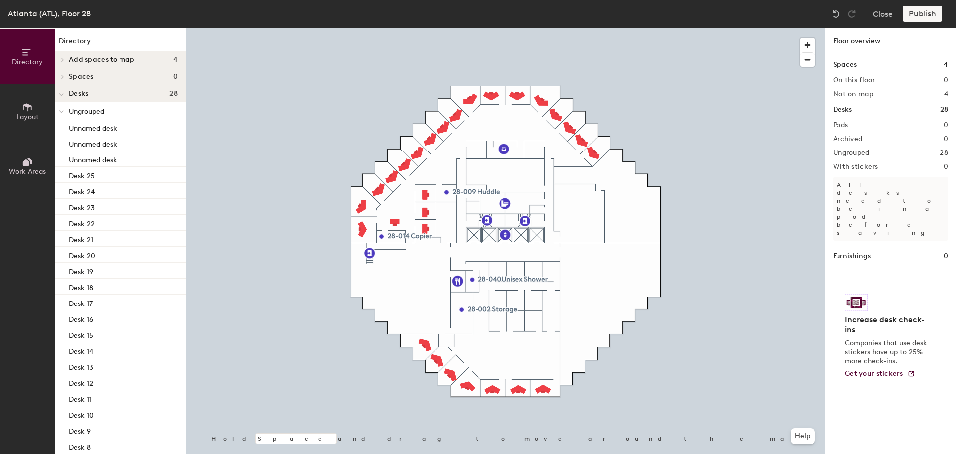
click at [22, 109] on icon at bounding box center [27, 107] width 11 height 11
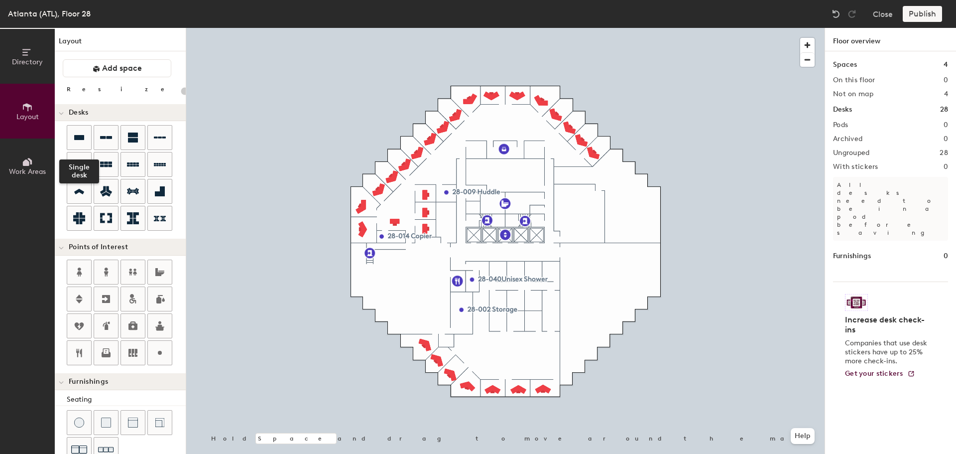
click at [74, 136] on icon at bounding box center [79, 137] width 10 height 5
type input "100"
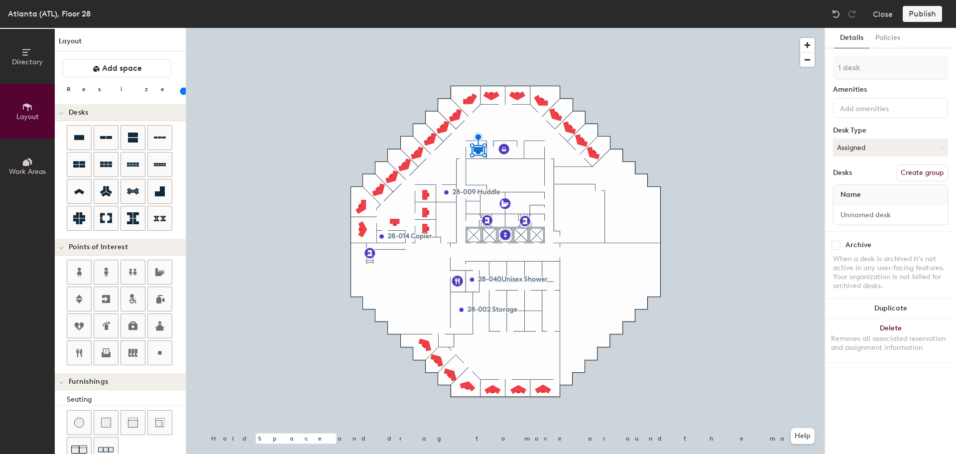
click at [887, 300] on button "Duplicate" at bounding box center [890, 308] width 131 height 20
click at [851, 216] on input at bounding box center [891, 215] width 110 height 14
type input "28-033"
